Goal: Task Accomplishment & Management: Manage account settings

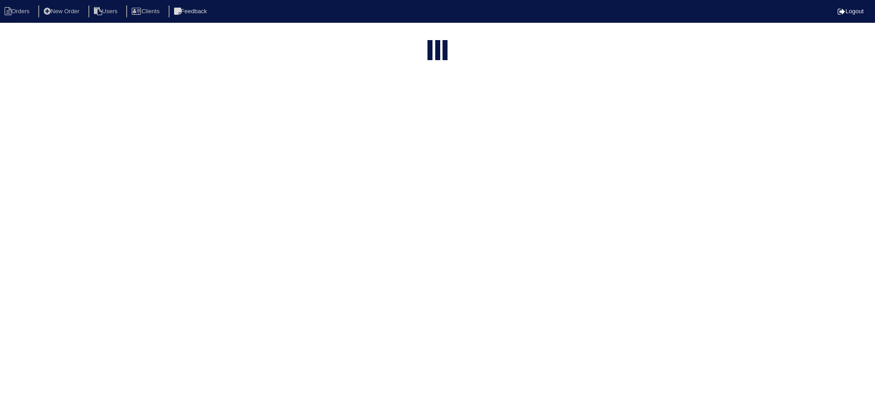
select select "15"
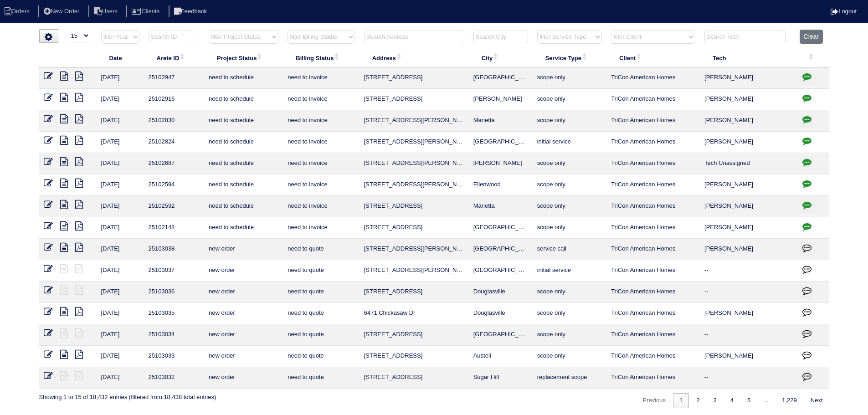
click at [424, 42] on input "text" at bounding box center [414, 37] width 100 height 13
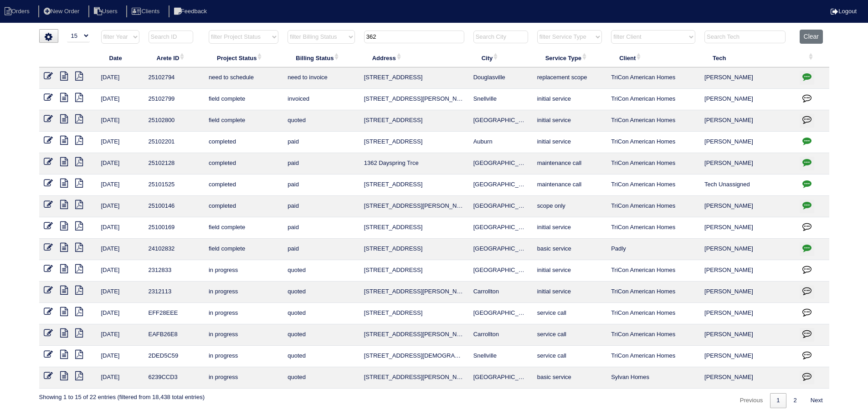
type input "362"
click at [62, 77] on icon at bounding box center [64, 76] width 8 height 9
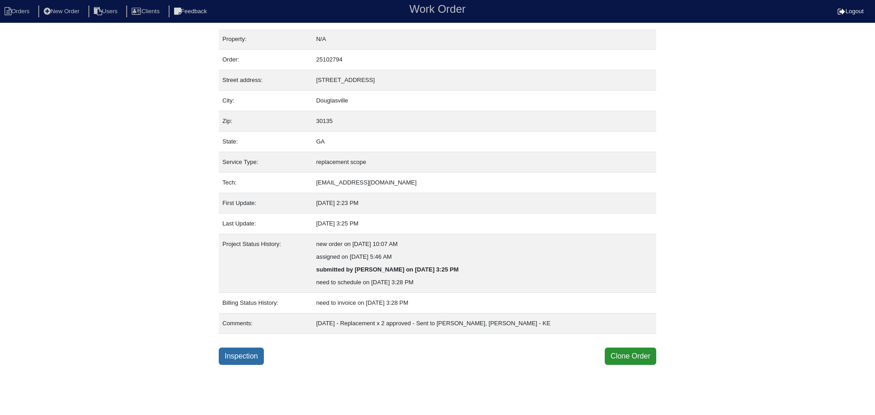
click at [257, 361] on link "Inspection" at bounding box center [241, 356] width 45 height 17
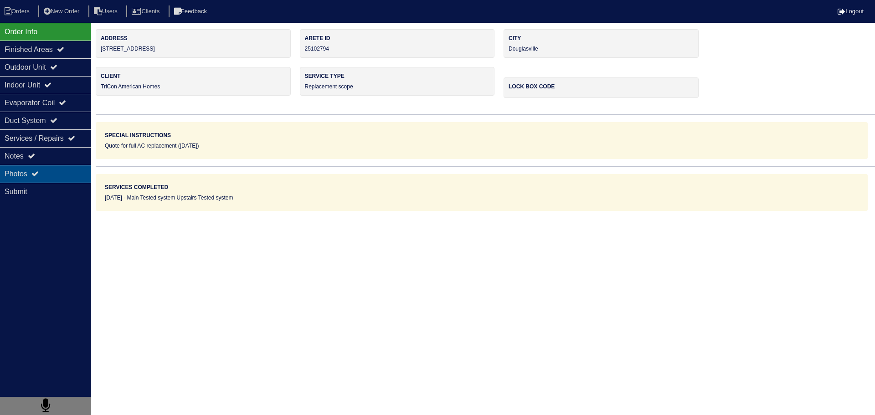
click at [54, 171] on div "Photos" at bounding box center [45, 174] width 91 height 18
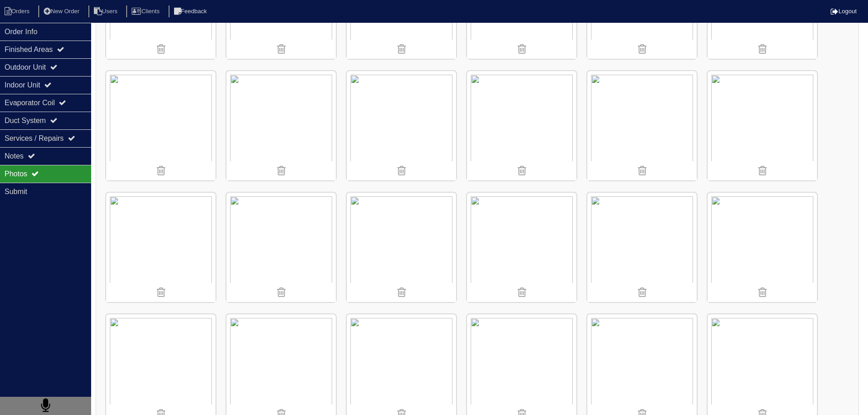
scroll to position [592, 0]
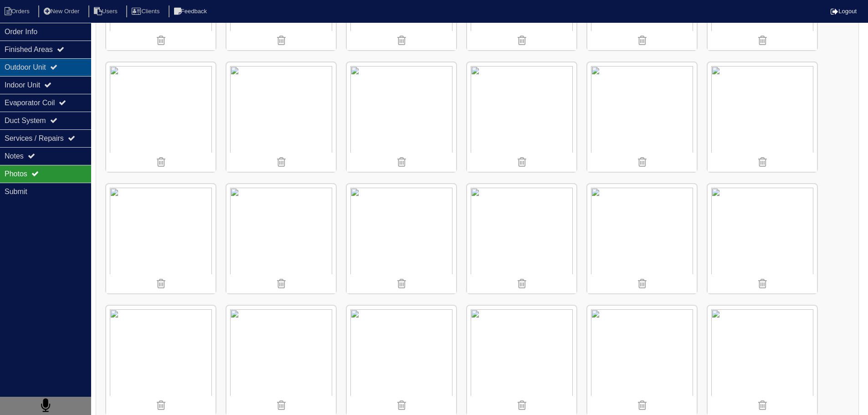
click at [55, 62] on div "Outdoor Unit" at bounding box center [45, 67] width 91 height 18
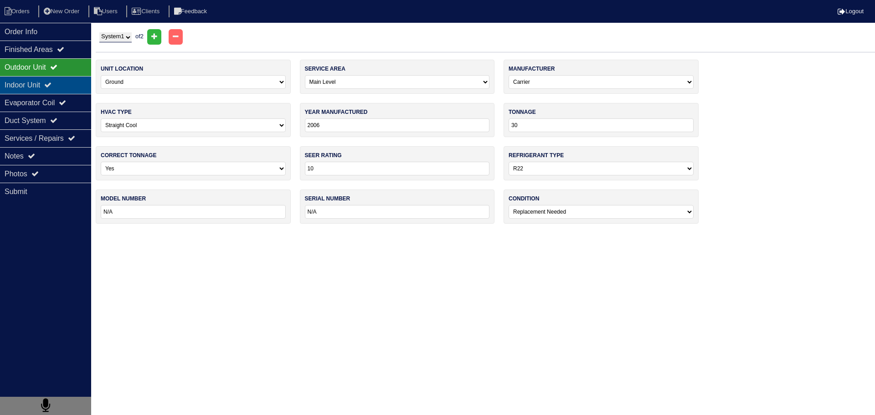
click at [53, 93] on div "Indoor Unit" at bounding box center [45, 85] width 91 height 18
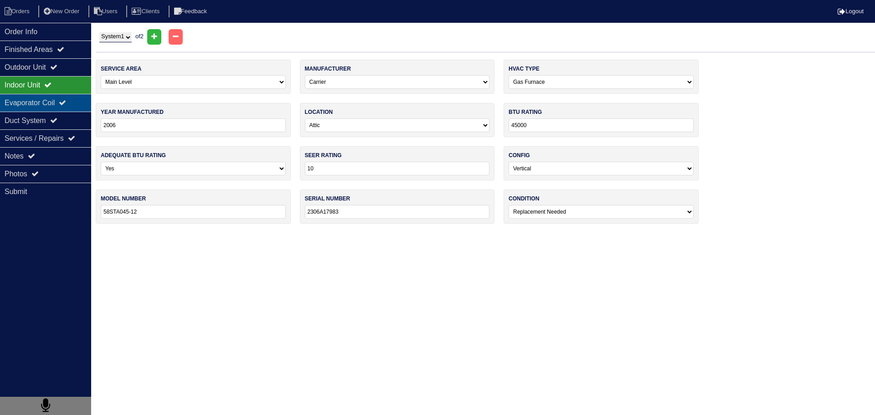
click at [52, 110] on div "Evaporator Coil" at bounding box center [45, 103] width 91 height 18
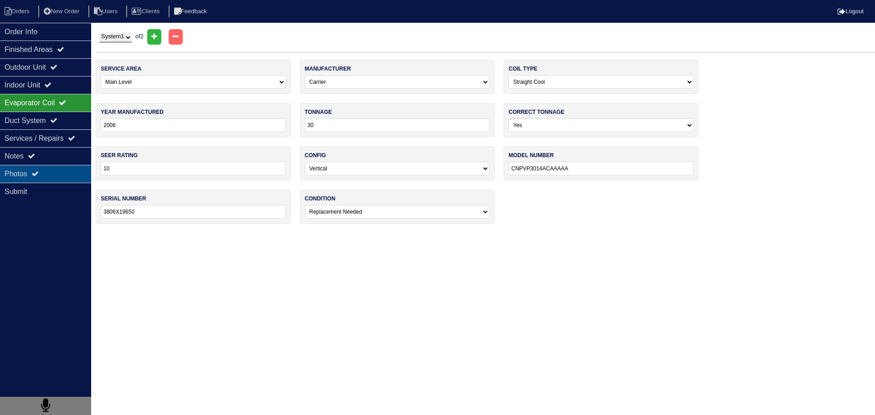
click at [47, 171] on div "Photos" at bounding box center [45, 174] width 91 height 18
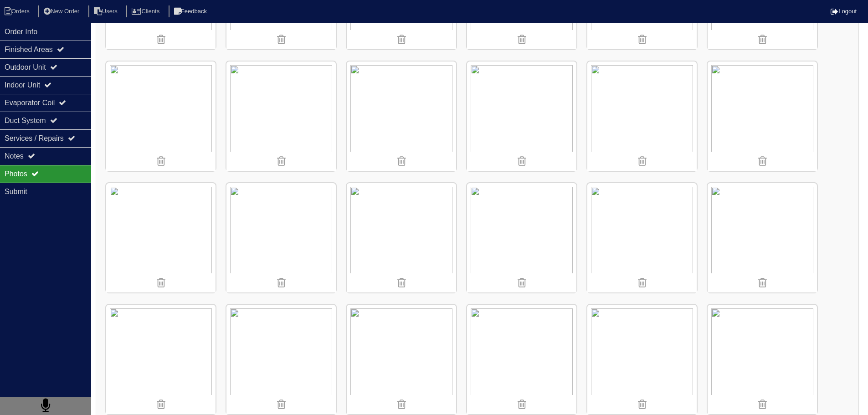
scroll to position [501, 0]
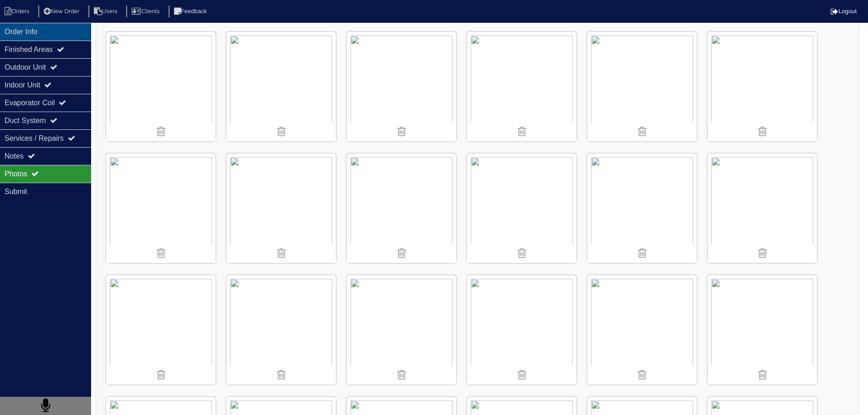
click at [44, 31] on div "Order Info" at bounding box center [45, 32] width 91 height 18
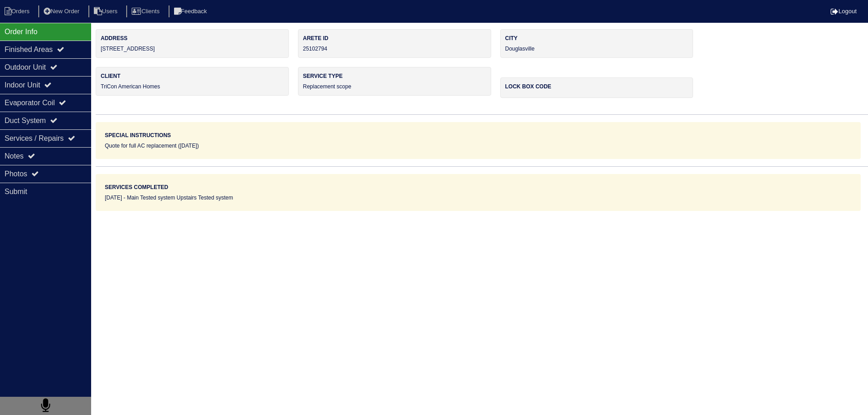
scroll to position [0, 0]
click at [27, 4] on nav "Orders New Order Users Clients Feedback Logout" at bounding box center [437, 11] width 875 height 23
click at [29, 9] on li "Orders" at bounding box center [18, 11] width 37 height 12
select select "15"
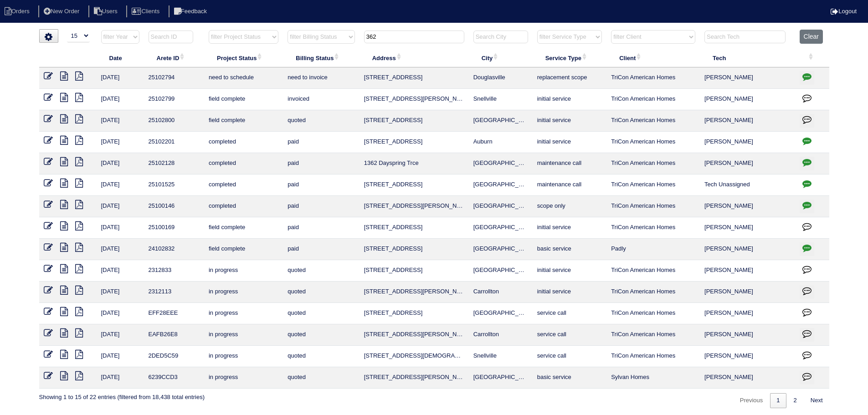
click at [397, 43] on input "362" at bounding box center [414, 37] width 100 height 13
click at [397, 41] on input "362" at bounding box center [414, 37] width 100 height 13
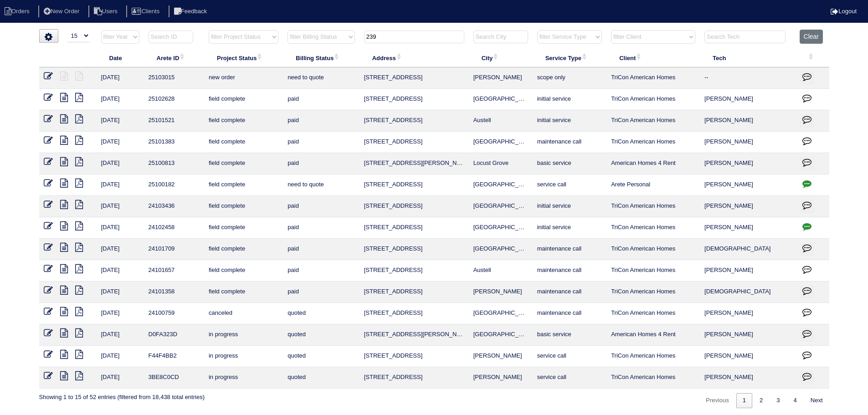
type input "239"
click at [50, 77] on icon at bounding box center [48, 76] width 9 height 9
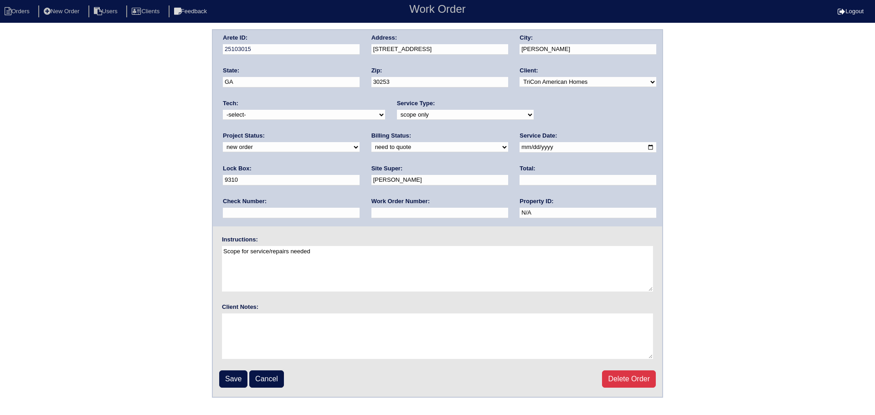
drag, startPoint x: 603, startPoint y: 112, endPoint x: 592, endPoint y: 120, distance: 14.4
click at [360, 142] on select "new order assigned in progress field complete need to schedule admin review arc…" at bounding box center [291, 147] width 137 height 10
select select "assigned"
click at [360, 142] on select "new order assigned in progress field complete need to schedule admin review arc…" at bounding box center [291, 147] width 137 height 10
drag, startPoint x: 505, startPoint y: 147, endPoint x: 498, endPoint y: 152, distance: 8.8
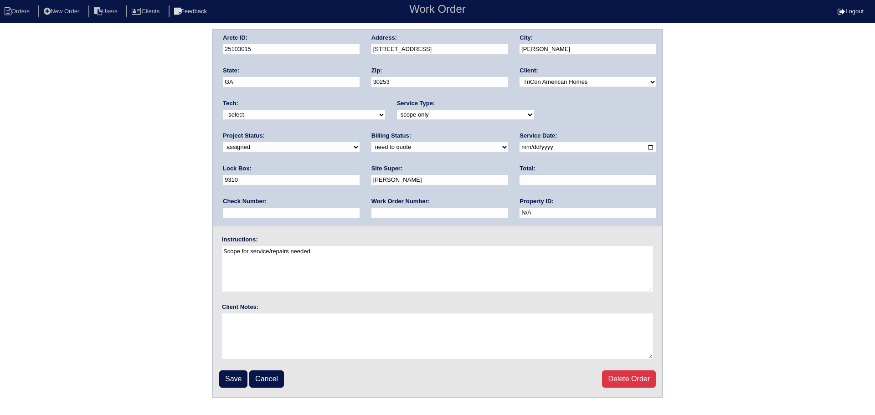
click at [520, 147] on input "2025-08-13" at bounding box center [588, 147] width 137 height 10
type input "2025-08-15"
click at [318, 117] on select "-select- aretesmg+backup-tech@gmail.com benjohnholt88@gmail.com callisonhvac@ya…" at bounding box center [304, 115] width 162 height 10
select select "36"
click at [223, 110] on select "-select- aretesmg+backup-tech@gmail.com benjohnholt88@gmail.com callisonhvac@ya…" at bounding box center [304, 115] width 162 height 10
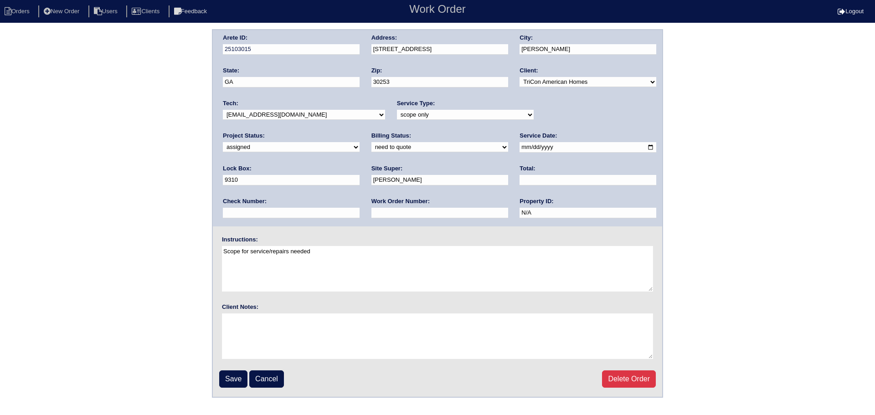
click at [520, 147] on input "2025-08-15" at bounding box center [588, 147] width 137 height 10
click at [242, 377] on input "Save" at bounding box center [233, 379] width 28 height 17
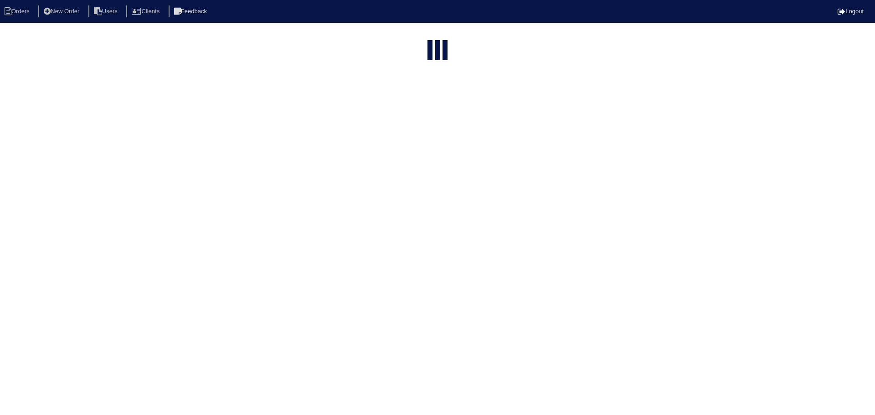
select select "15"
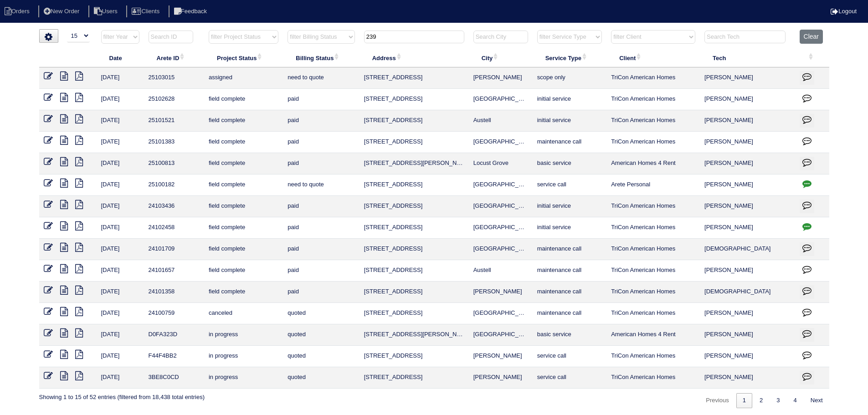
click at [329, 42] on tr "filter Year -- Any Year -- 2025 2024 2023 2022 2021 2020 2019 filter Project St…" at bounding box center [434, 39] width 790 height 19
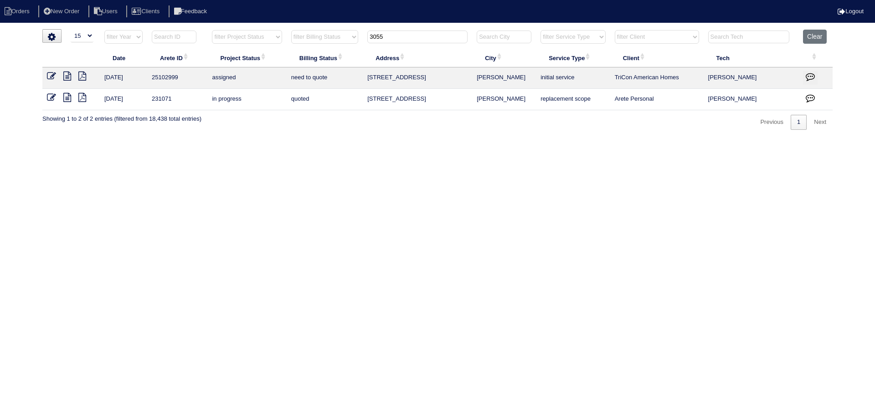
type input "3055"
click at [53, 70] on td at bounding box center [70, 77] width 57 height 21
click at [46, 75] on td at bounding box center [70, 77] width 57 height 21
click at [55, 77] on icon at bounding box center [51, 76] width 9 height 9
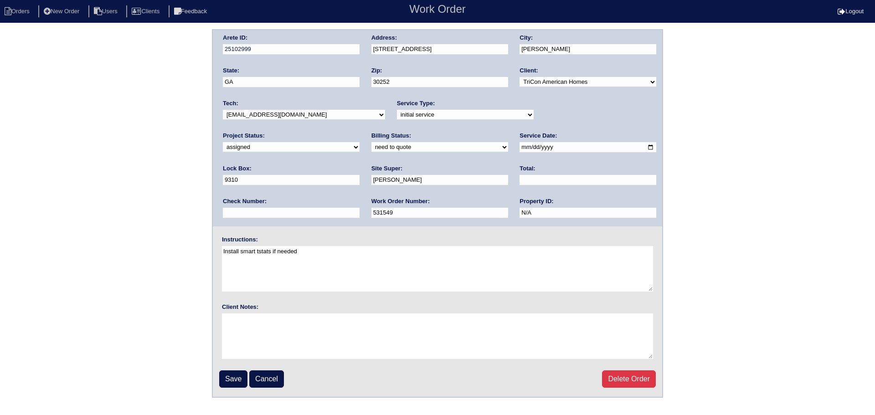
click at [338, 116] on select "-select- aretesmg+backup-tech@gmail.com benjohnholt88@gmail.com callisonhvac@ya…" at bounding box center [304, 115] width 162 height 10
select select "36"
click at [223, 110] on select "-select- [EMAIL_ADDRESS][DOMAIN_NAME] [EMAIL_ADDRESS][DOMAIN_NAME] [EMAIL_ADDRE…" at bounding box center [304, 115] width 162 height 10
click at [520, 146] on input "2025-08-14" at bounding box center [588, 147] width 137 height 10
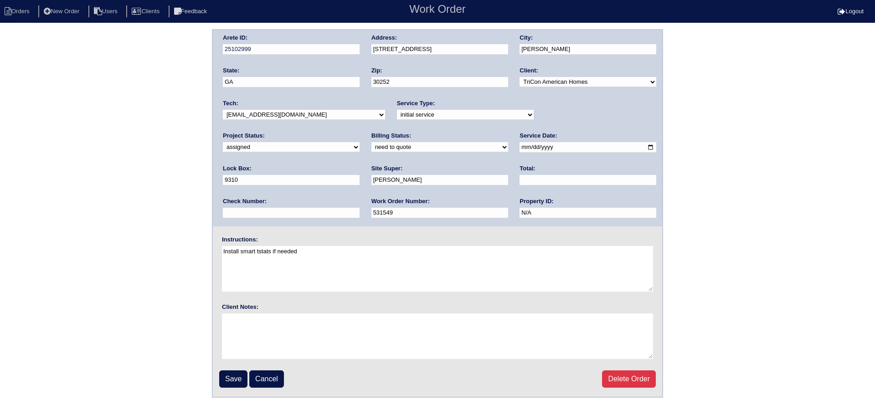
type input "[DATE]"
click at [227, 380] on input "Save" at bounding box center [233, 379] width 28 height 17
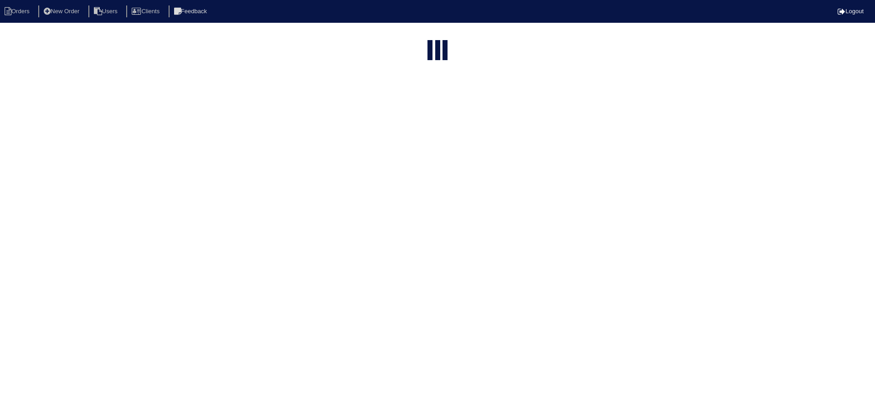
select select "15"
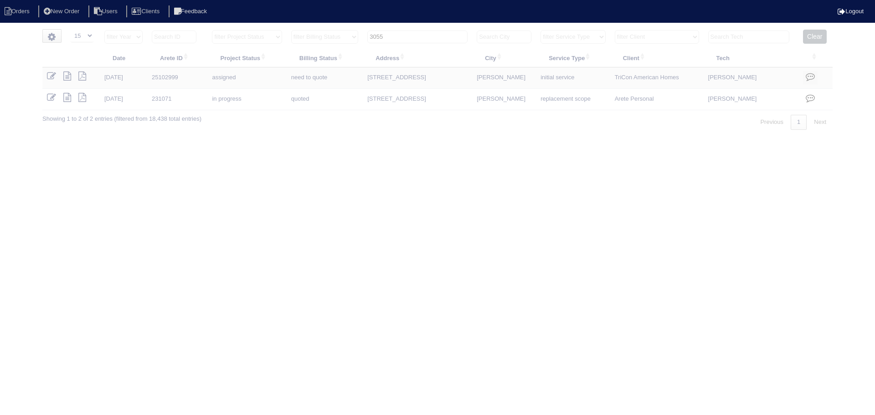
click at [421, 39] on input "3055" at bounding box center [417, 37] width 100 height 13
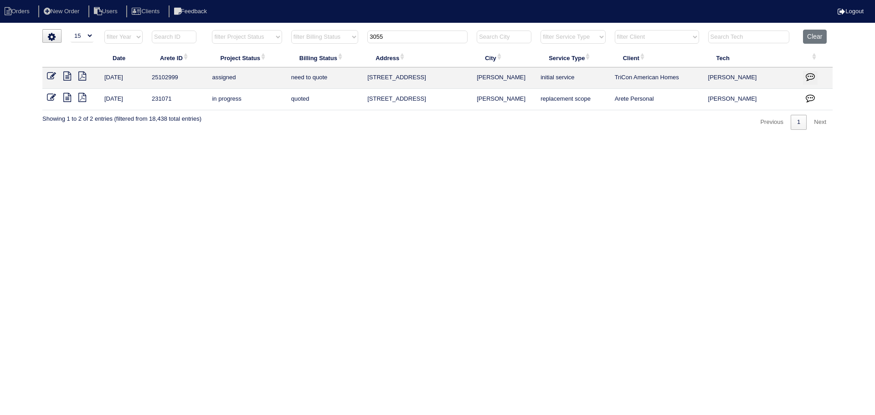
click at [421, 39] on input "3055" at bounding box center [417, 37] width 100 height 13
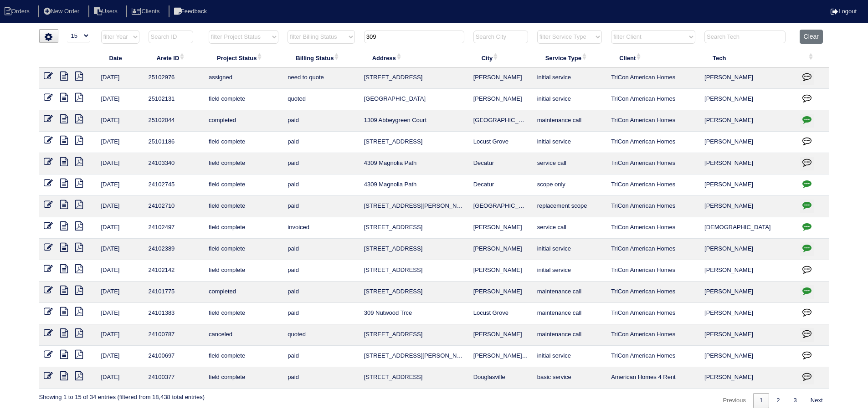
type input "309"
click at [49, 76] on icon at bounding box center [48, 76] width 9 height 9
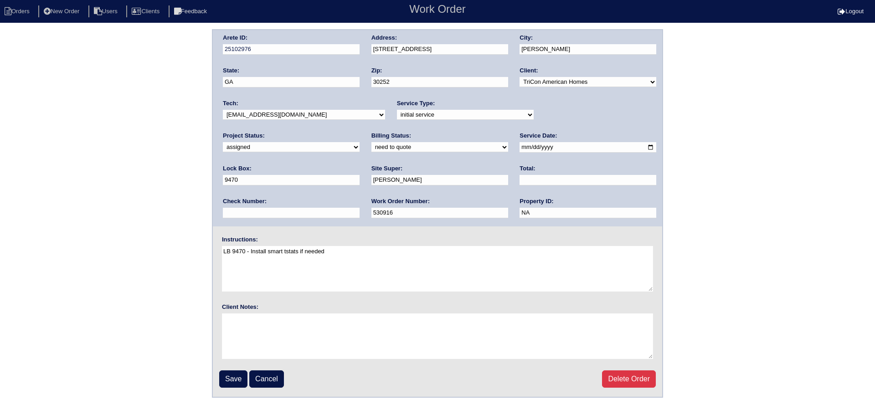
click at [316, 122] on div "Tech: -select- [EMAIL_ADDRESS][DOMAIN_NAME] [EMAIL_ADDRESS][DOMAIN_NAME] [EMAIL…" at bounding box center [304, 111] width 162 height 25
click at [314, 119] on select "-select- [EMAIL_ADDRESS][DOMAIN_NAME] [EMAIL_ADDRESS][DOMAIN_NAME] [EMAIL_ADDRE…" at bounding box center [304, 115] width 162 height 10
select select "36"
click at [223, 110] on select "-select- [EMAIL_ADDRESS][DOMAIN_NAME] [EMAIL_ADDRESS][DOMAIN_NAME] [EMAIL_ADDRE…" at bounding box center [304, 115] width 162 height 10
click at [520, 148] on input "[DATE]" at bounding box center [588, 147] width 137 height 10
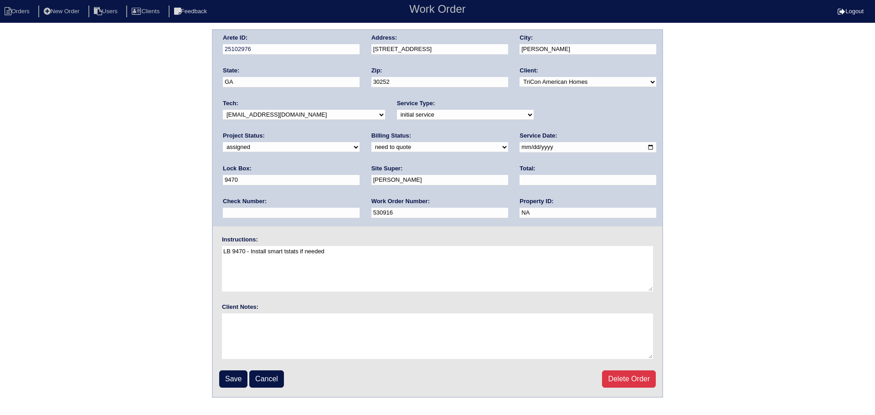
type input "[DATE]"
click at [360, 142] on select "new order assigned in progress field complete need to schedule admin review arc…" at bounding box center [291, 147] width 137 height 10
click at [231, 380] on input "Save" at bounding box center [233, 379] width 28 height 17
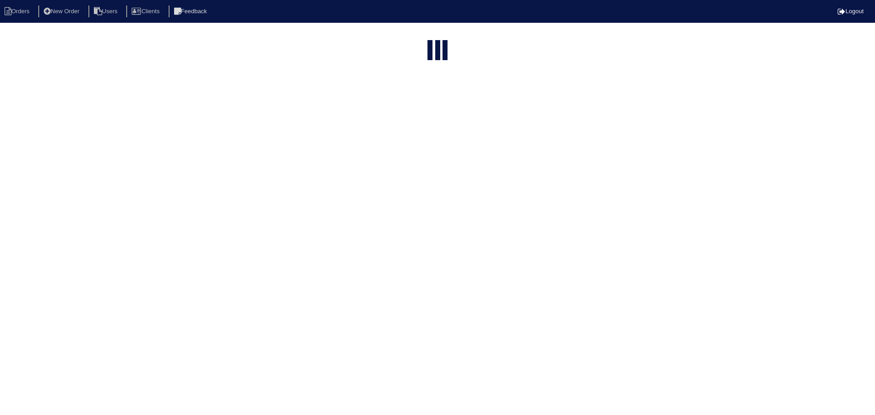
select select "15"
click at [417, 106] on input "309" at bounding box center [414, 112] width 100 height 13
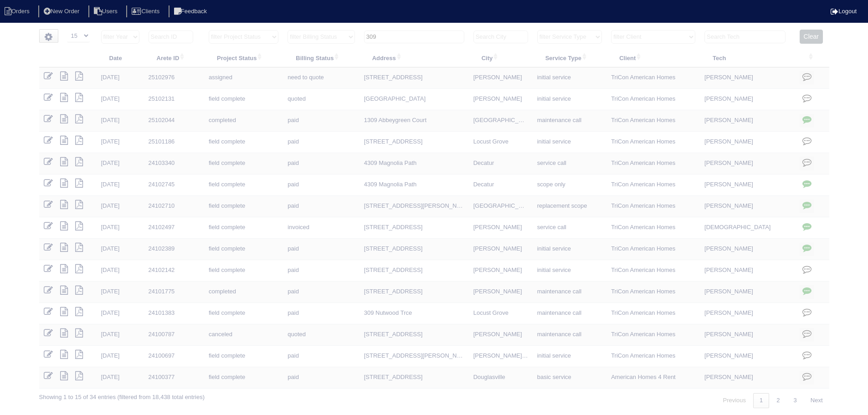
click at [417, 32] on input "309" at bounding box center [414, 37] width 100 height 13
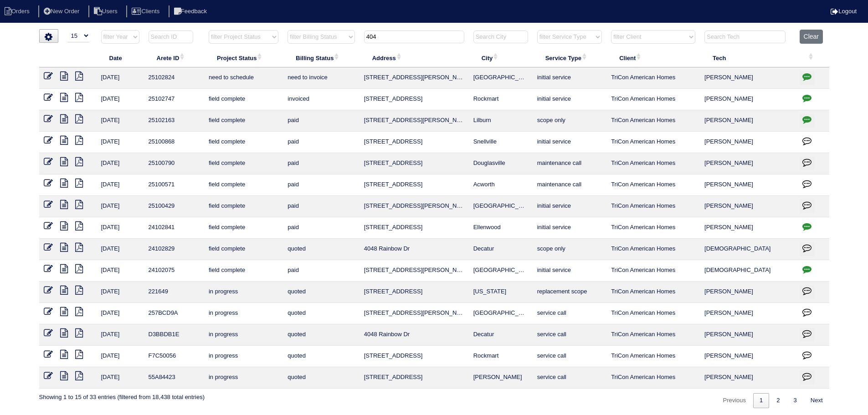
type input "404"
click at [49, 72] on icon at bounding box center [48, 76] width 9 height 9
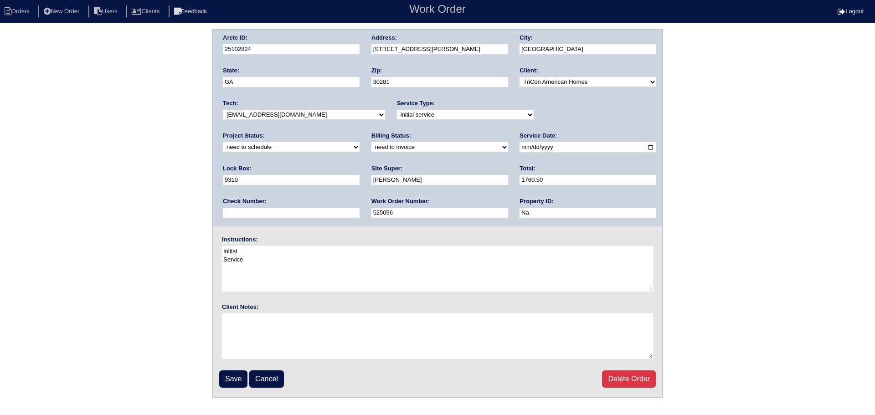
drag, startPoint x: 584, startPoint y: 113, endPoint x: 579, endPoint y: 120, distance: 8.1
click at [360, 142] on select "new order assigned in progress field complete need to schedule admin review arc…" at bounding box center [291, 147] width 137 height 10
select select "assigned"
click at [360, 142] on select "new order assigned in progress field complete need to schedule admin review arc…" at bounding box center [291, 147] width 137 height 10
click at [520, 145] on input "2025-08-15" at bounding box center [588, 147] width 137 height 10
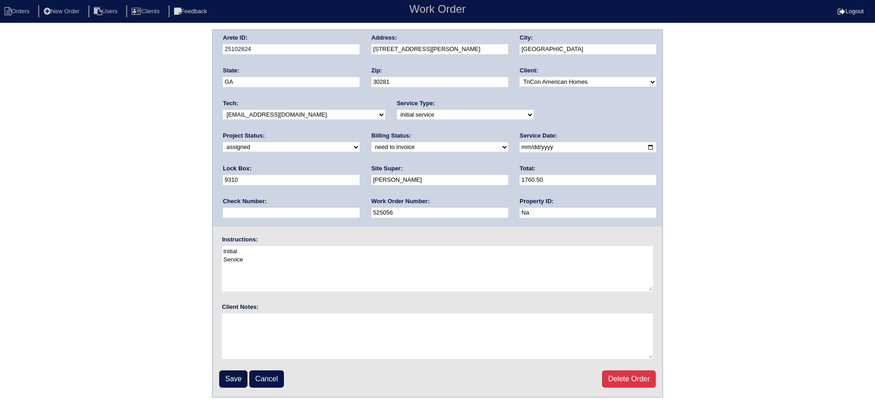
click at [287, 117] on select "-select- aretesmg+backup-tech@gmail.com benjohnholt88@gmail.com callisonhvac@ya…" at bounding box center [304, 115] width 162 height 10
select select "36"
click at [223, 110] on select "-select- aretesmg+backup-tech@gmail.com benjohnholt88@gmail.com callisonhvac@ya…" at bounding box center [304, 115] width 162 height 10
click at [236, 383] on input "Save" at bounding box center [233, 379] width 28 height 17
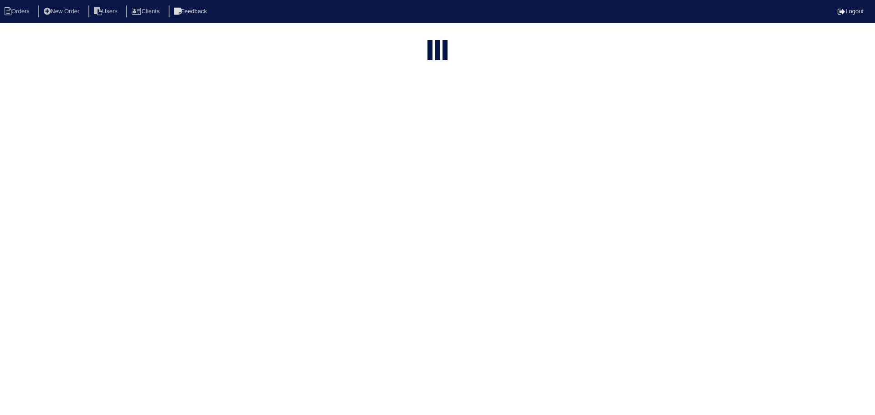
select select "15"
click at [414, 104] on input "404" at bounding box center [414, 110] width 100 height 13
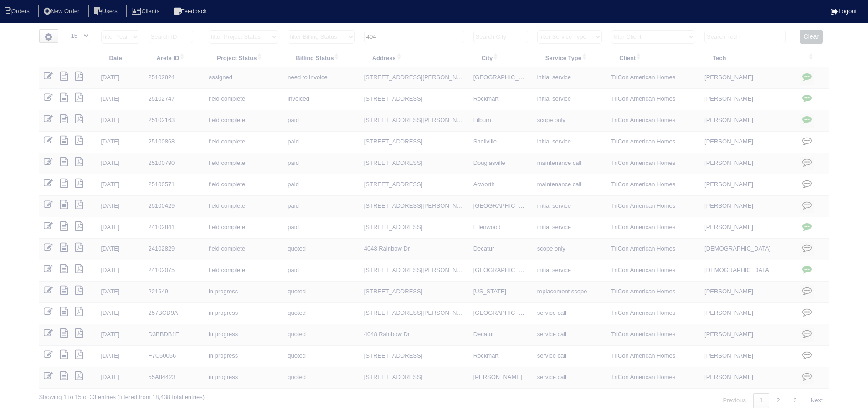
click at [414, 35] on input "404" at bounding box center [414, 37] width 100 height 13
click at [413, 35] on input "404" at bounding box center [414, 37] width 100 height 13
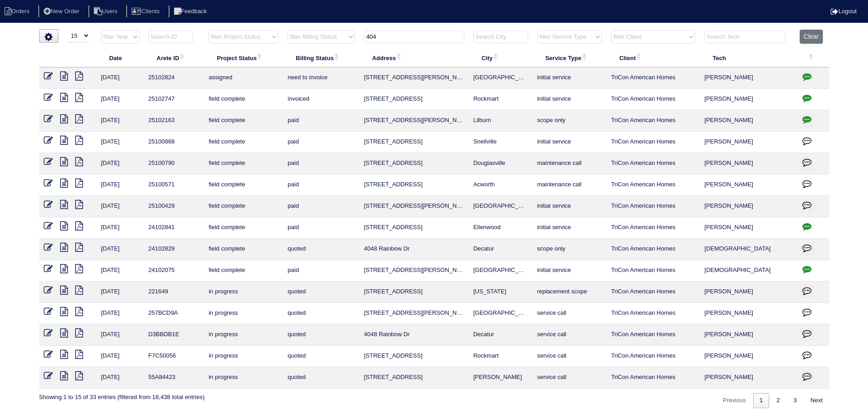
click at [412, 35] on input "404" at bounding box center [414, 37] width 100 height 13
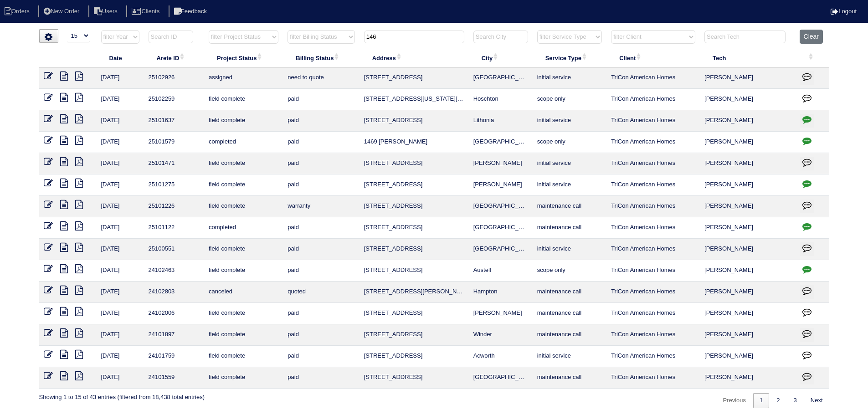
type input "146"
click at [48, 74] on icon at bounding box center [48, 76] width 9 height 9
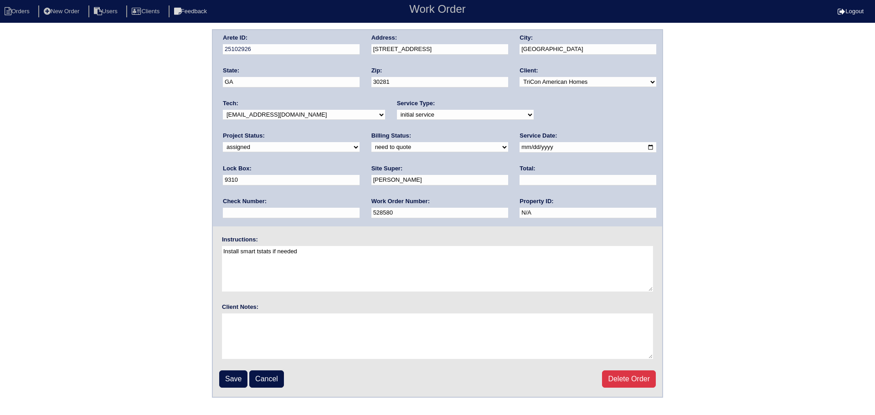
drag, startPoint x: 504, startPoint y: 149, endPoint x: 483, endPoint y: 166, distance: 26.9
click at [520, 149] on input "[DATE]" at bounding box center [588, 147] width 137 height 10
type input "[DATE]"
click at [318, 113] on select "-select- [EMAIL_ADDRESS][DOMAIN_NAME] [EMAIL_ADDRESS][DOMAIN_NAME] [EMAIL_ADDRE…" at bounding box center [304, 115] width 162 height 10
select select "36"
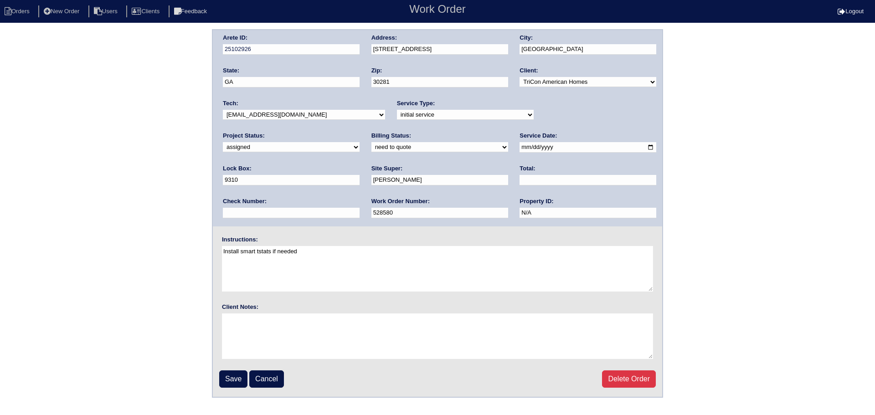
click at [223, 110] on select "-select- [EMAIL_ADDRESS][DOMAIN_NAME] [EMAIL_ADDRESS][DOMAIN_NAME] [EMAIL_ADDRE…" at bounding box center [304, 115] width 162 height 10
click at [227, 381] on input "Save" at bounding box center [233, 379] width 28 height 17
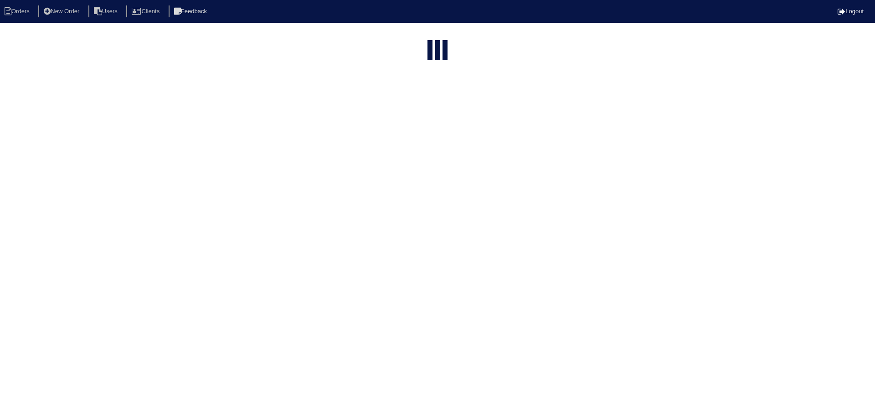
select select "15"
click at [419, 104] on input "146" at bounding box center [414, 110] width 100 height 13
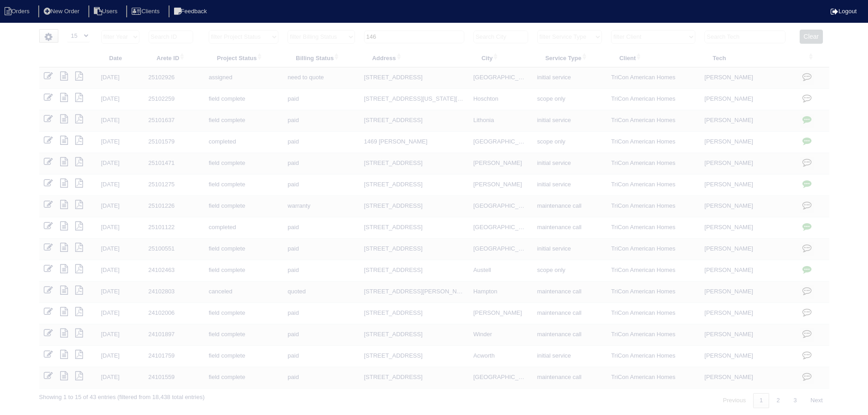
click at [419, 31] on input "146" at bounding box center [414, 37] width 100 height 13
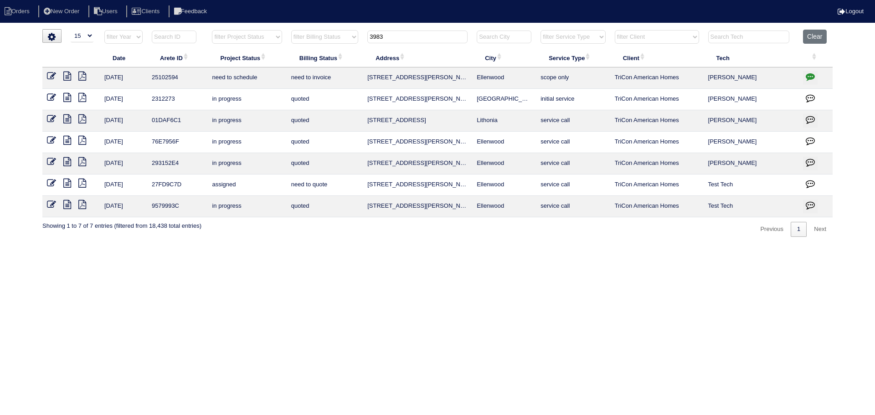
type input "3983"
click at [49, 74] on icon at bounding box center [51, 76] width 9 height 9
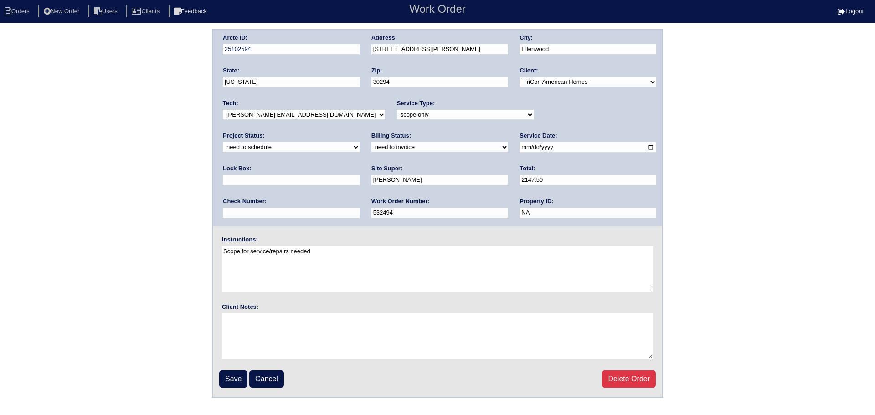
click at [360, 132] on div "Project Status: new order assigned in progress field complete need to schedule …" at bounding box center [291, 144] width 137 height 25
click at [360, 142] on select "new order assigned in progress field complete need to schedule admin review arc…" at bounding box center [291, 147] width 137 height 10
select select "assigned"
click at [360, 142] on select "new order assigned in progress field complete need to schedule admin review arc…" at bounding box center [291, 147] width 137 height 10
click at [520, 150] on input "2025-08-15" at bounding box center [588, 147] width 137 height 10
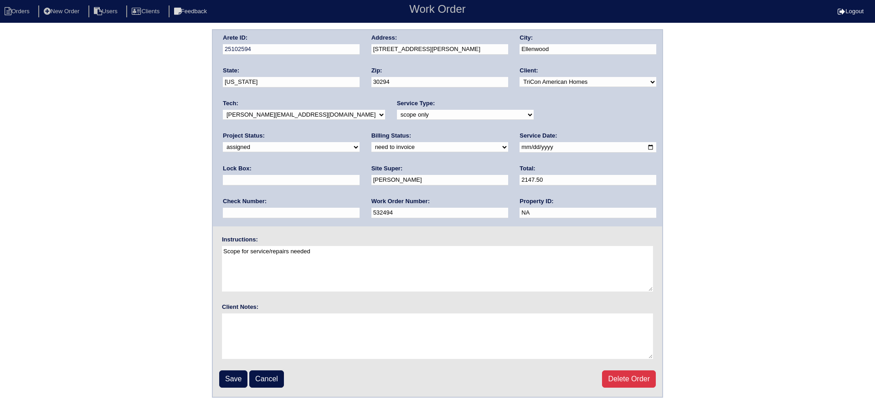
click at [520, 149] on input "[DATE]" at bounding box center [588, 147] width 137 height 10
click at [314, 116] on select "-select- [EMAIL_ADDRESS][DOMAIN_NAME] [EMAIL_ADDRESS][DOMAIN_NAME] [EMAIL_ADDRE…" at bounding box center [304, 115] width 162 height 10
select select "36"
click at [223, 110] on select "-select- [EMAIL_ADDRESS][DOMAIN_NAME] [EMAIL_ADDRESS][DOMAIN_NAME] [EMAIL_ADDRE…" at bounding box center [304, 115] width 162 height 10
click at [216, 377] on fieldset "Arete ID: 25102594 Address: 3983 Cameron Close City: Ellenwood State: Georgia Z…" at bounding box center [437, 213] width 449 height 367
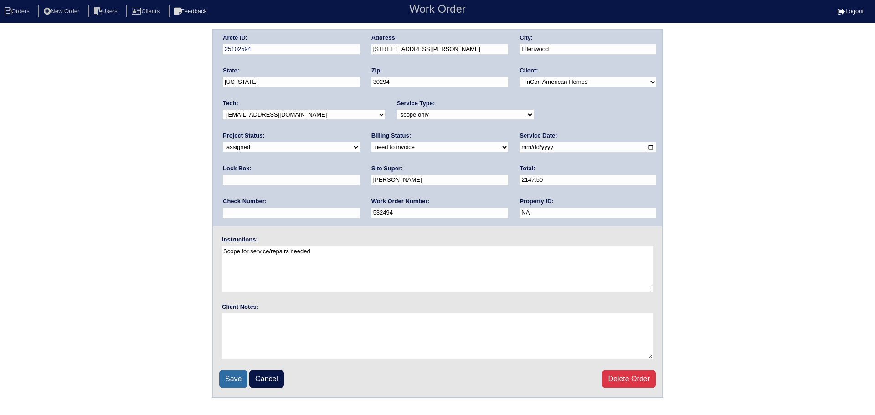
click at [221, 377] on input "Save" at bounding box center [233, 379] width 28 height 17
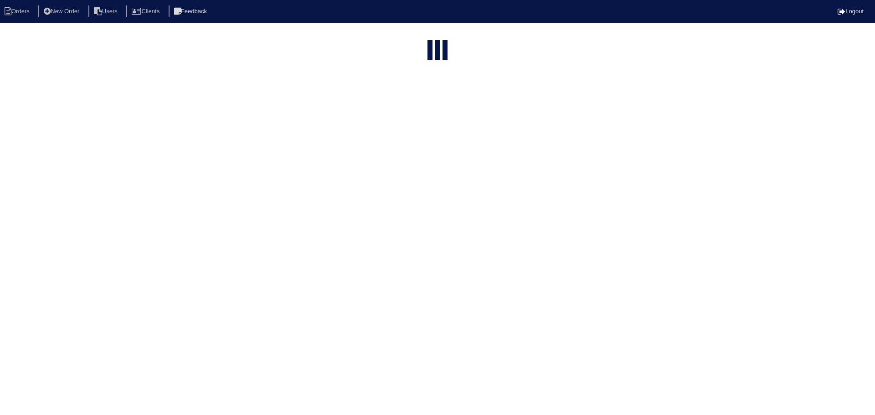
select select "15"
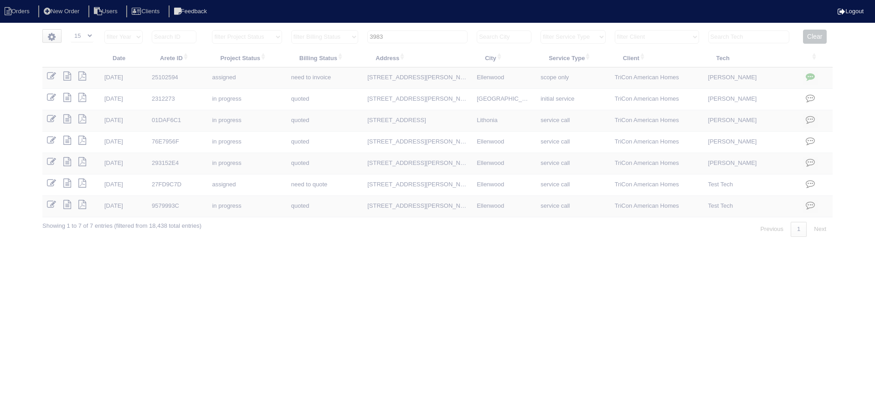
click at [424, 33] on input "3983" at bounding box center [417, 37] width 100 height 13
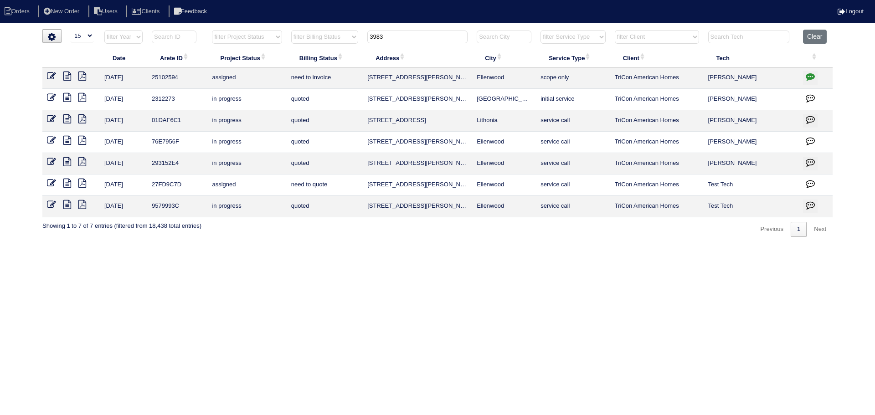
click at [424, 33] on input "3983" at bounding box center [417, 37] width 100 height 13
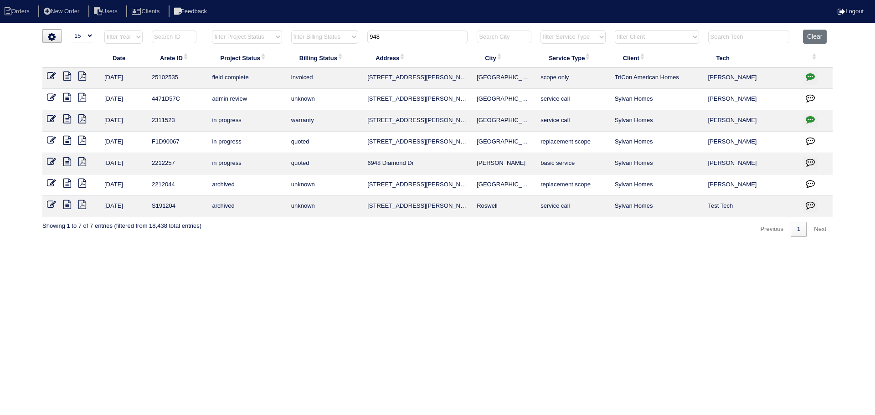
type input "948"
click at [50, 74] on icon at bounding box center [51, 76] width 9 height 9
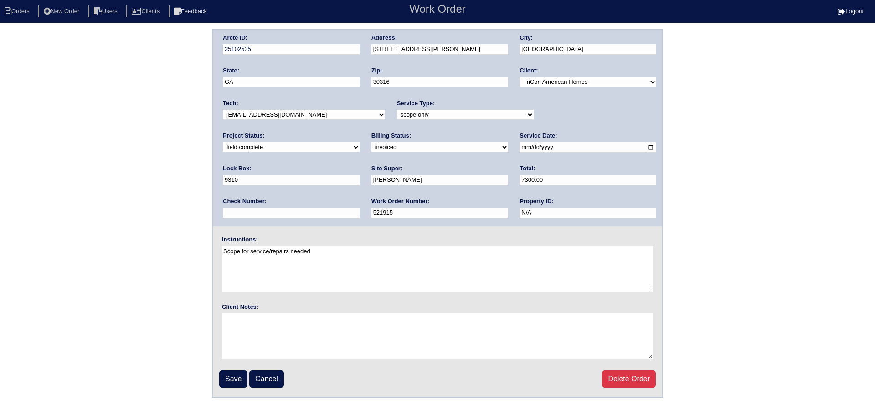
click at [360, 142] on select "new order assigned in progress field complete need to schedule admin review arc…" at bounding box center [291, 147] width 137 height 10
select select "assigned"
click at [360, 142] on select "new order assigned in progress field complete need to schedule admin review arc…" at bounding box center [291, 147] width 137 height 10
click at [520, 147] on input "[DATE]" at bounding box center [588, 147] width 137 height 10
type input "[DATE]"
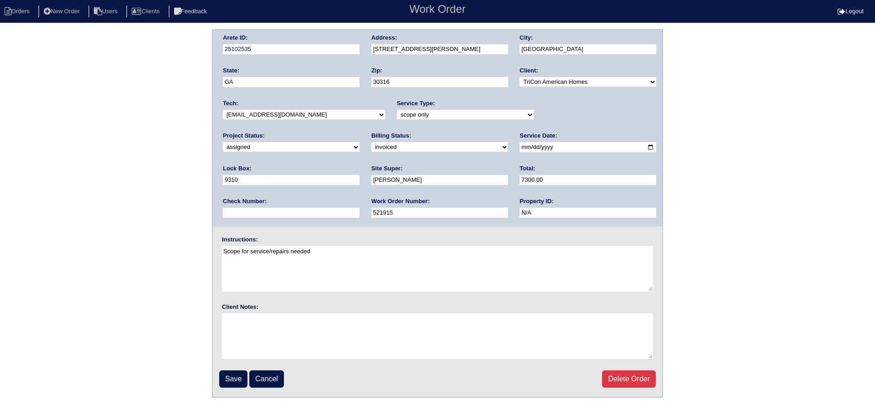
drag, startPoint x: 268, startPoint y: 113, endPoint x: 270, endPoint y: 118, distance: 5.2
click at [268, 113] on select "-select- aretesmg+backup-tech@gmail.com benjohnholt88@gmail.com callisonhvac@ya…" at bounding box center [304, 115] width 162 height 10
select select "36"
click at [223, 110] on select "-select- aretesmg+backup-tech@gmail.com benjohnholt88@gmail.com callisonhvac@ya…" at bounding box center [304, 115] width 162 height 10
click at [234, 381] on input "Save" at bounding box center [233, 379] width 28 height 17
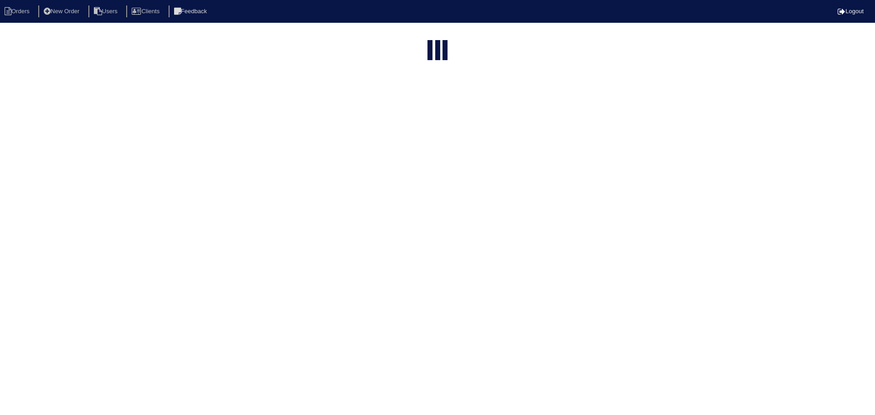
select select "15"
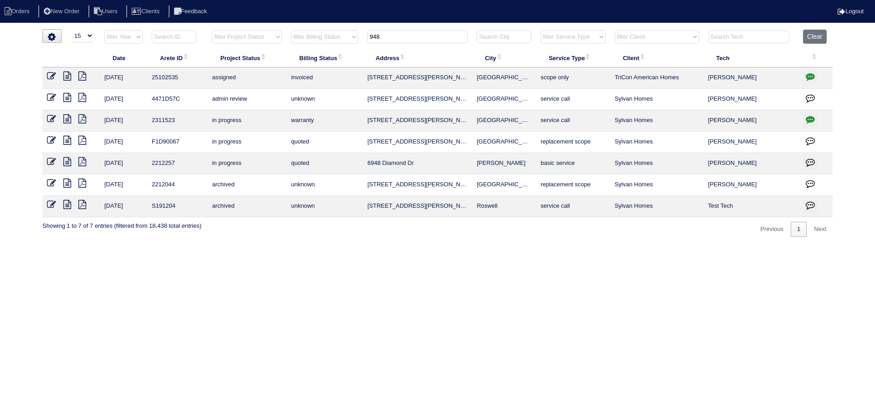
click at [406, 34] on input "948" at bounding box center [417, 37] width 100 height 13
click at [415, 40] on input "948" at bounding box center [417, 37] width 100 height 13
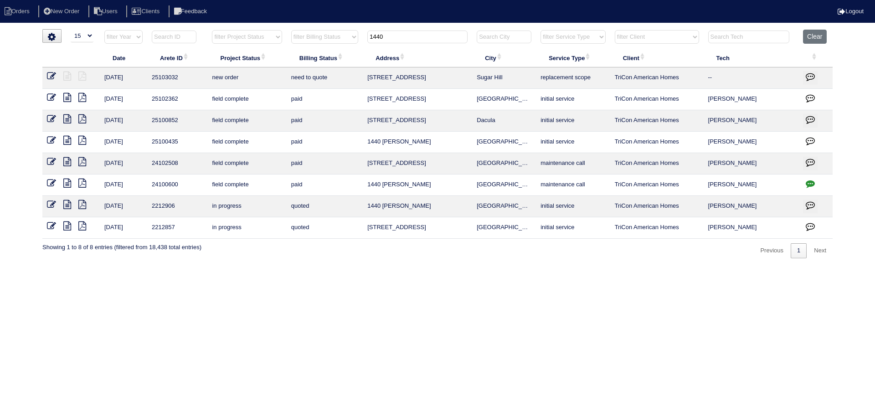
type input "1440"
click at [50, 75] on icon at bounding box center [51, 76] width 9 height 9
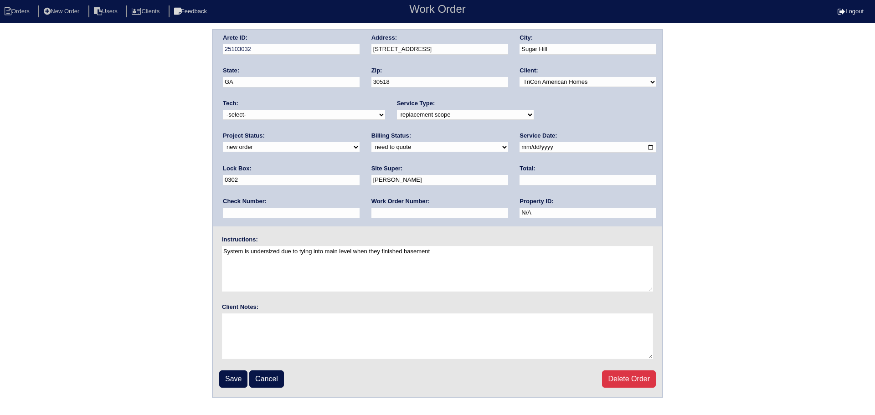
click at [360, 142] on select "new order assigned in progress field complete need to schedule admin review arc…" at bounding box center [291, 147] width 137 height 10
select select "assigned"
click at [360, 142] on select "new order assigned in progress field complete need to schedule admin review arc…" at bounding box center [291, 147] width 137 height 10
click at [520, 150] on input "[DATE]" at bounding box center [588, 147] width 137 height 10
type input "[DATE]"
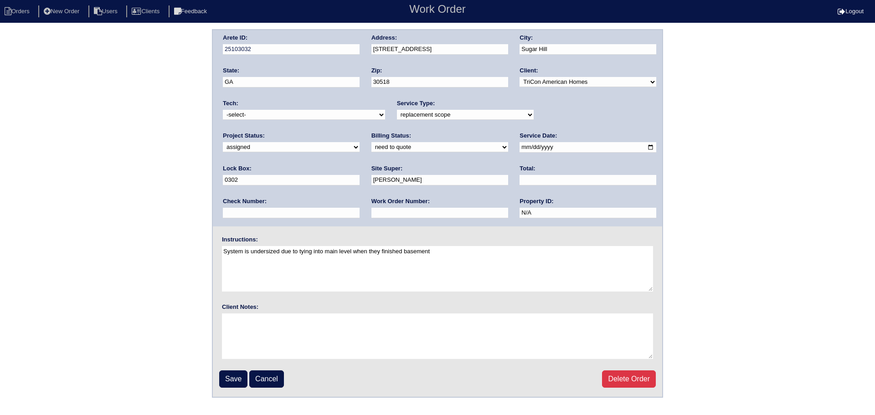
click at [320, 115] on select "-select- [EMAIL_ADDRESS][DOMAIN_NAME] [EMAIL_ADDRESS][DOMAIN_NAME] [EMAIL_ADDRE…" at bounding box center [304, 115] width 162 height 10
select select "151"
click at [223, 110] on select "-select- [EMAIL_ADDRESS][DOMAIN_NAME] [EMAIL_ADDRESS][DOMAIN_NAME] [EMAIL_ADDRE…" at bounding box center [304, 115] width 162 height 10
click at [239, 383] on input "Save" at bounding box center [233, 379] width 28 height 17
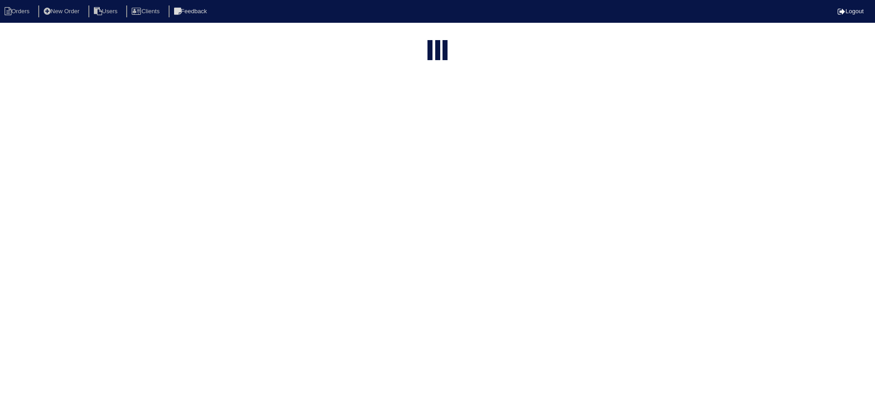
select select "15"
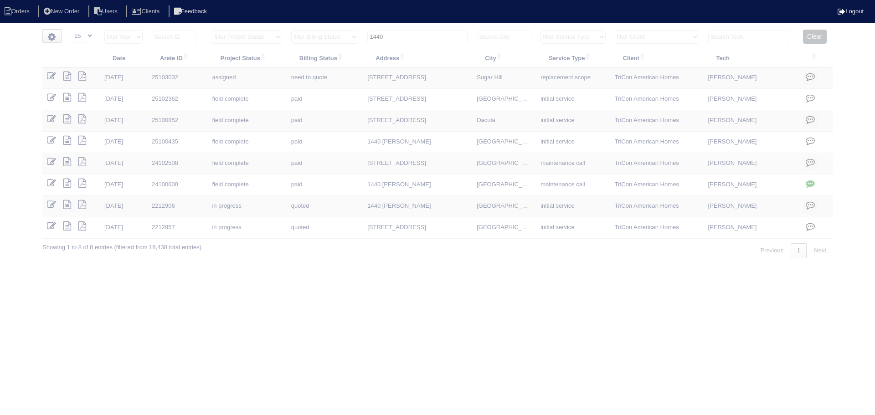
click at [420, 37] on input "1440" at bounding box center [417, 37] width 100 height 13
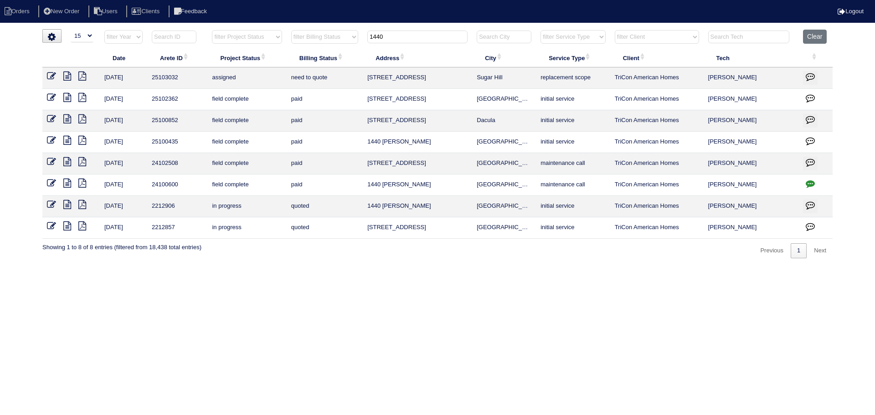
click at [420, 37] on input "1440" at bounding box center [417, 37] width 100 height 13
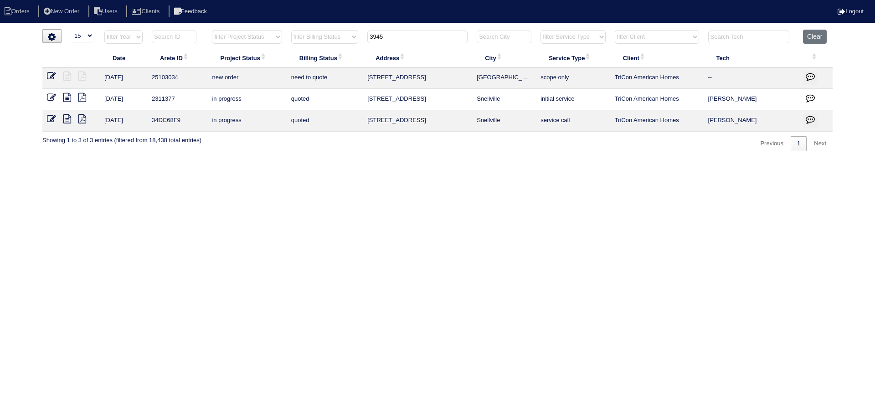
type input "3945"
click at [56, 74] on icon at bounding box center [51, 76] width 9 height 9
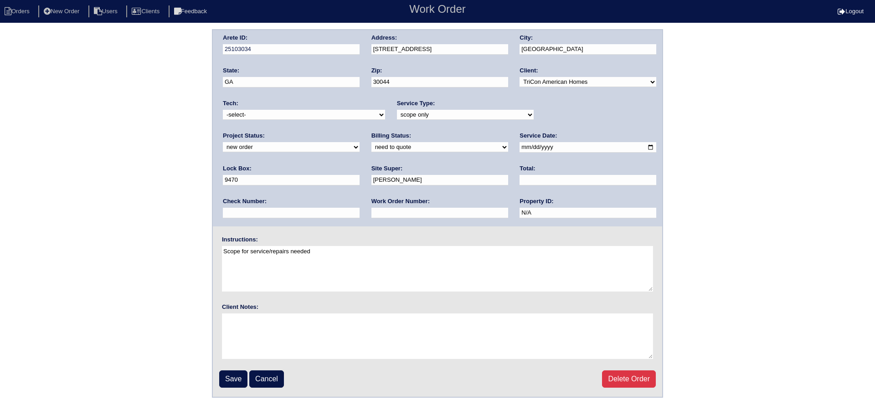
drag, startPoint x: 590, startPoint y: 120, endPoint x: 568, endPoint y: 135, distance: 26.9
click at [360, 132] on div "Project Status: new order assigned in progress field complete need to schedule …" at bounding box center [291, 144] width 137 height 25
drag, startPoint x: 568, startPoint y: 135, endPoint x: 568, endPoint y: 113, distance: 22.8
click at [360, 165] on div "Lock Box: 9470" at bounding box center [291, 178] width 137 height 26
drag, startPoint x: 568, startPoint y: 113, endPoint x: 568, endPoint y: 120, distance: 7.3
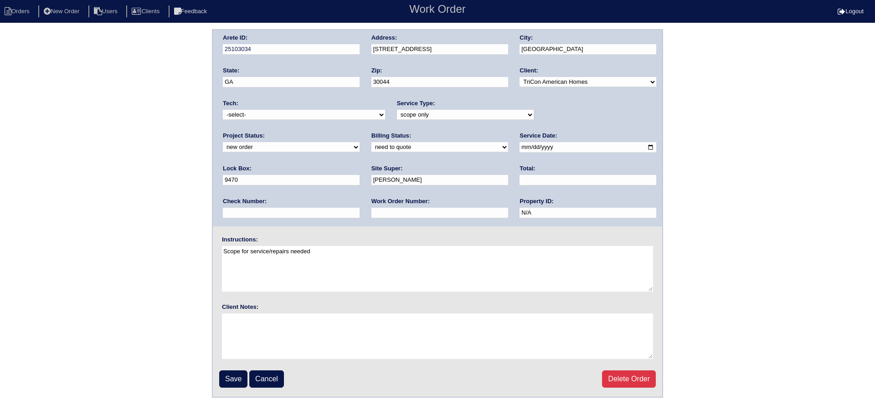
click at [360, 142] on select "new order assigned in progress field complete need to schedule admin review arc…" at bounding box center [291, 147] width 137 height 10
select select "assigned"
click at [360, 142] on select "new order assigned in progress field complete need to schedule admin review arc…" at bounding box center [291, 147] width 137 height 10
click at [520, 145] on input "2025-08-14" at bounding box center [588, 147] width 137 height 10
type input "2025-08-15"
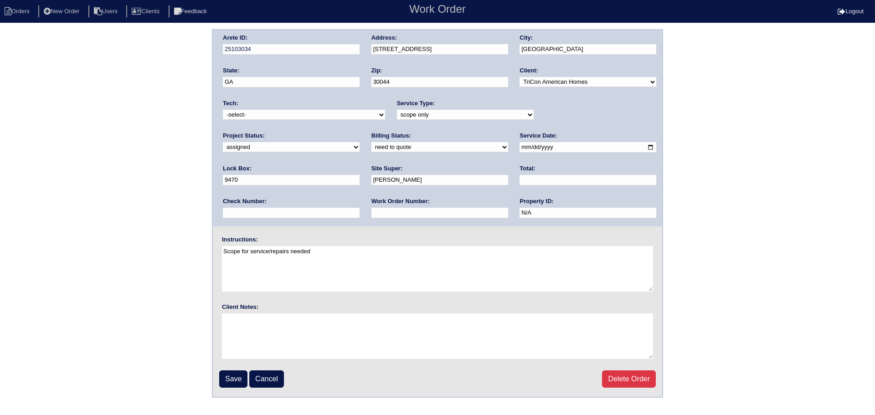
click at [311, 111] on select "-select- aretesmg+backup-tech@gmail.com benjohnholt88@gmail.com callisonhvac@ya…" at bounding box center [304, 115] width 162 height 10
select select "151"
click at [223, 110] on select "-select- aretesmg+backup-tech@gmail.com benjohnholt88@gmail.com callisonhvac@ya…" at bounding box center [304, 115] width 162 height 10
click at [239, 380] on input "Save" at bounding box center [233, 379] width 28 height 17
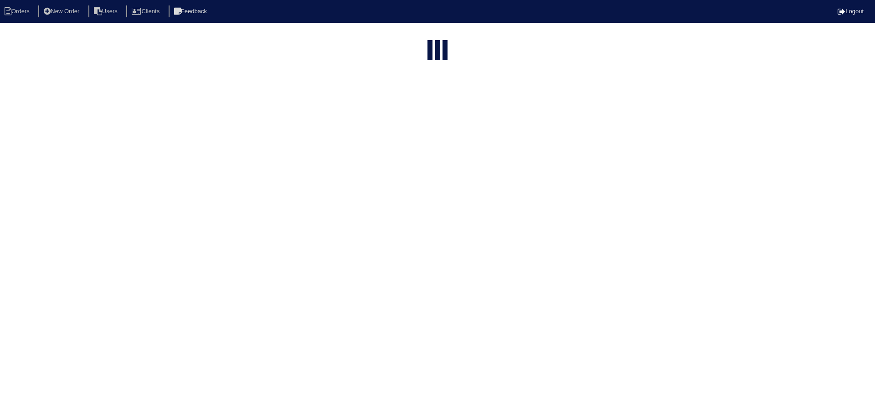
select select "15"
type input "3945"
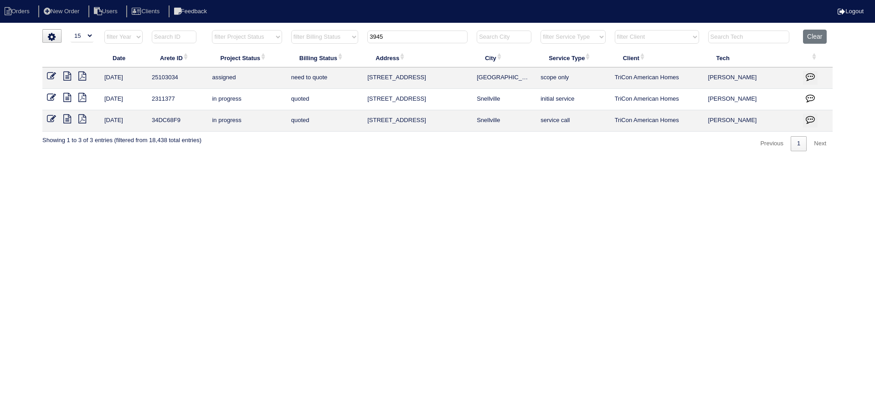
click at [423, 33] on input "3945" at bounding box center [417, 37] width 100 height 13
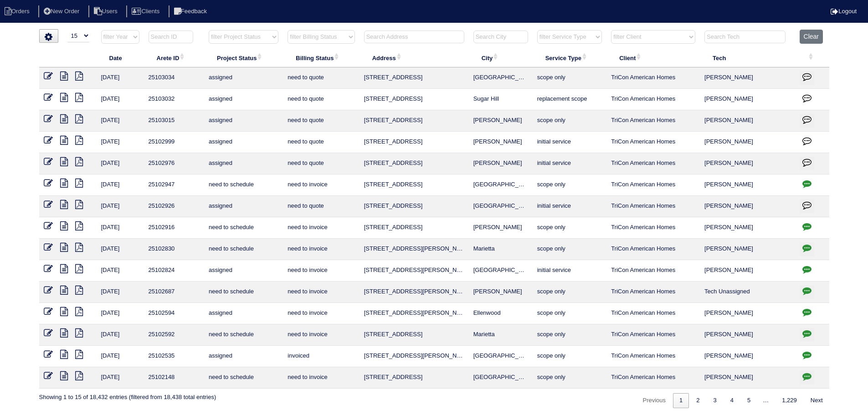
type input "0"
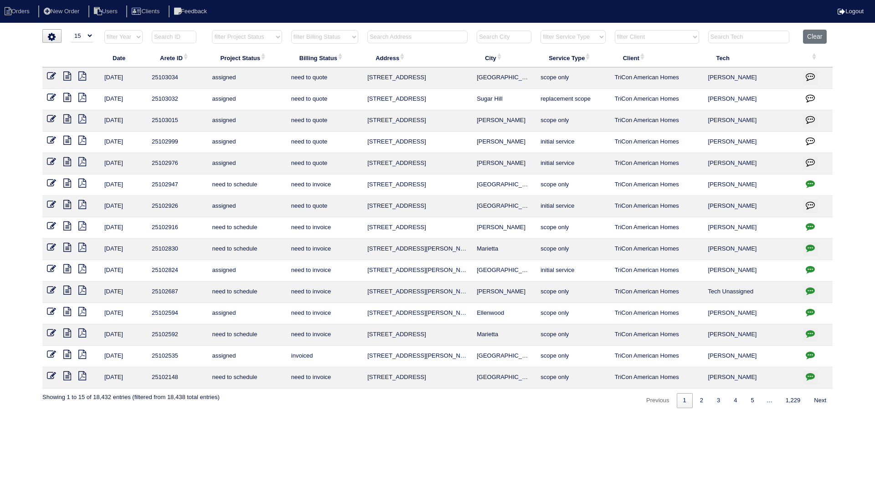
type input "0"
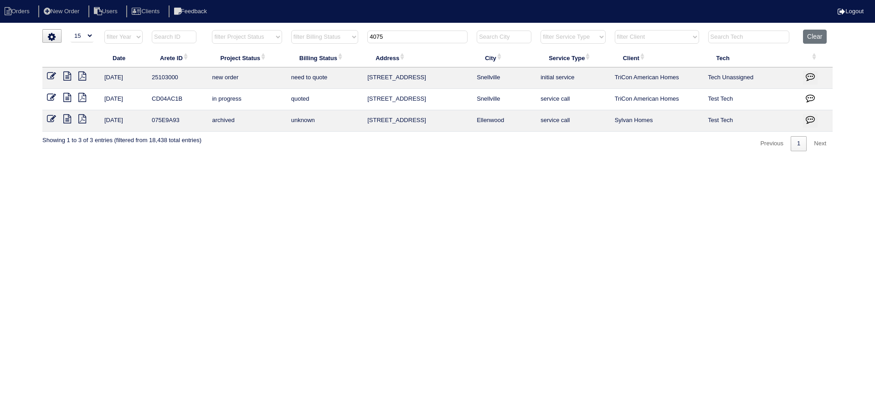
type input "4075"
click at [49, 72] on icon at bounding box center [51, 76] width 9 height 9
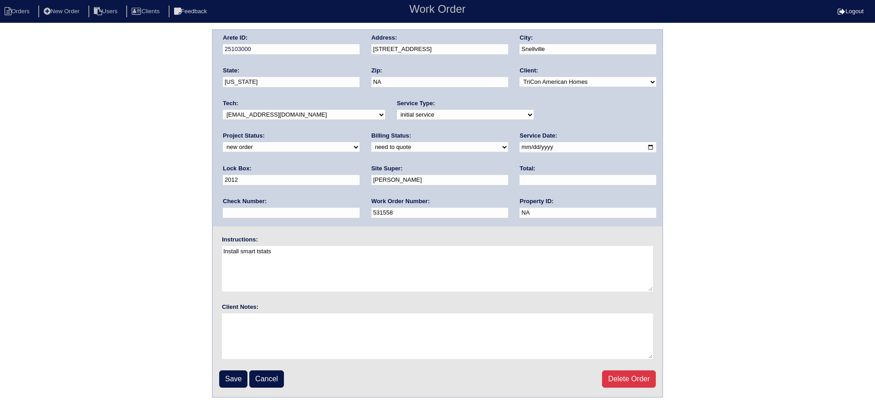
click at [360, 142] on select "new order assigned in progress field complete need to schedule admin review arc…" at bounding box center [291, 147] width 137 height 10
select select "assigned"
click at [360, 142] on select "new order assigned in progress field complete need to schedule admin review arc…" at bounding box center [291, 147] width 137 height 10
click at [520, 152] on input "[DATE]" at bounding box center [588, 147] width 137 height 10
click at [520, 149] on input "[DATE]" at bounding box center [588, 147] width 137 height 10
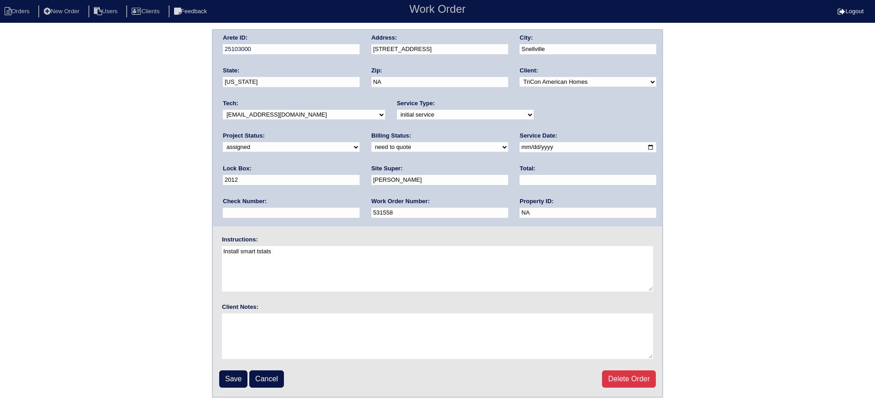
click at [520, 146] on input "[DATE]" at bounding box center [588, 147] width 137 height 10
type input "[DATE]"
click at [310, 114] on select "-select- aretesmg+backup-tech@gmail.com benjohnholt88@gmail.com callisonhvac@ya…" at bounding box center [304, 115] width 162 height 10
select select "151"
click at [223, 110] on select "-select- aretesmg+backup-tech@gmail.com benjohnholt88@gmail.com callisonhvac@ya…" at bounding box center [304, 115] width 162 height 10
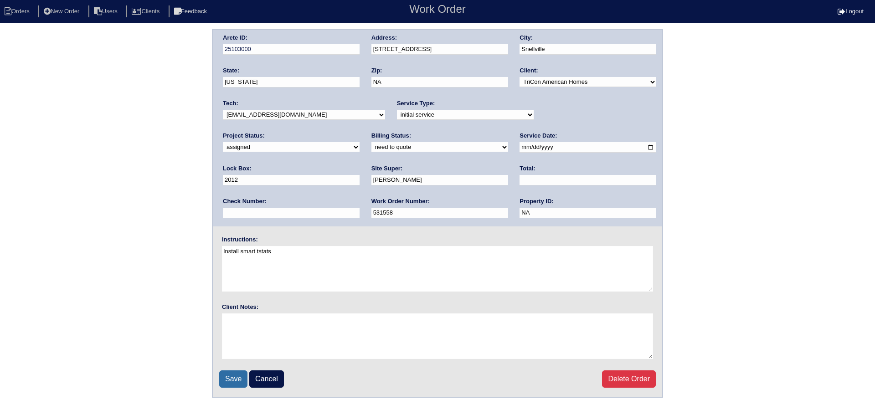
click at [239, 376] on input "Save" at bounding box center [233, 379] width 28 height 17
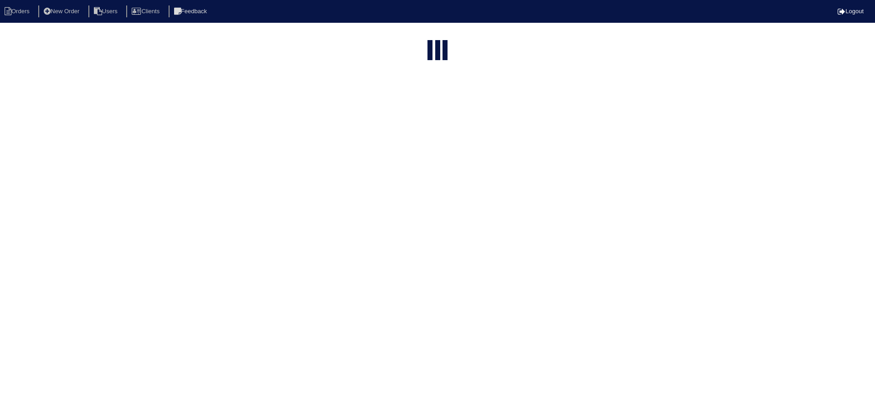
select select "15"
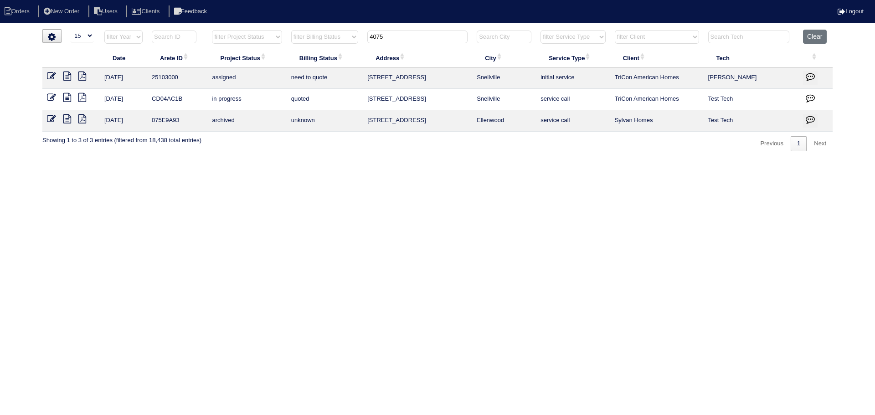
click at [330, 31] on tr "filter Year -- Any Year -- 2025 2024 2023 2022 2021 2020 2019 filter Project St…" at bounding box center [437, 39] width 790 height 19
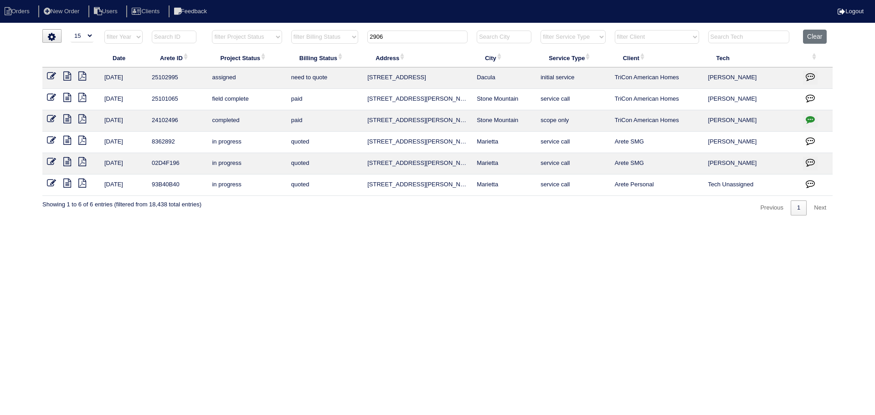
type input "2906"
click at [52, 73] on icon at bounding box center [51, 76] width 9 height 9
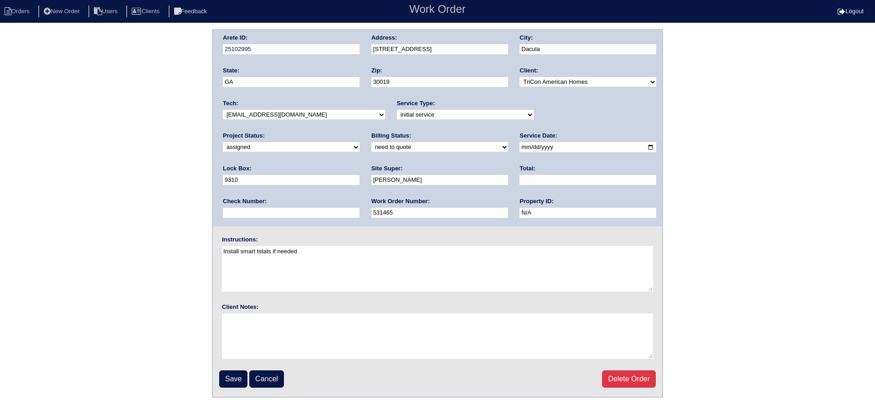
click at [520, 146] on input "[DATE]" at bounding box center [588, 147] width 137 height 10
click at [520, 148] on input "2025-08-14" at bounding box center [588, 147] width 137 height 10
type input "2025-08-15"
click at [236, 376] on input "Save" at bounding box center [233, 379] width 28 height 17
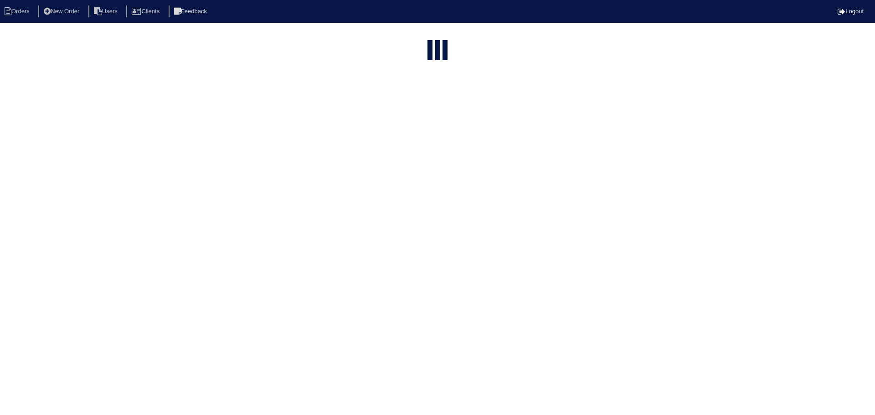
select select "15"
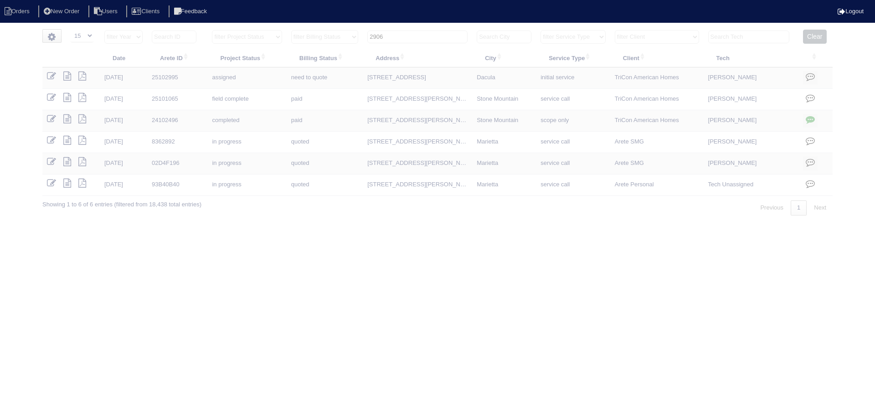
click at [413, 27] on html "Orders New Order Users Clients Feedback Logout Orders New Order Users Clients M…" at bounding box center [437, 112] width 875 height 225
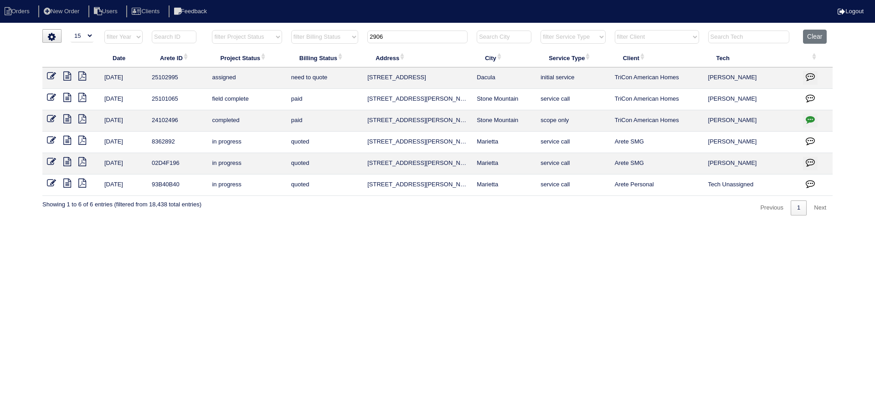
click at [412, 36] on input "2906" at bounding box center [417, 37] width 100 height 13
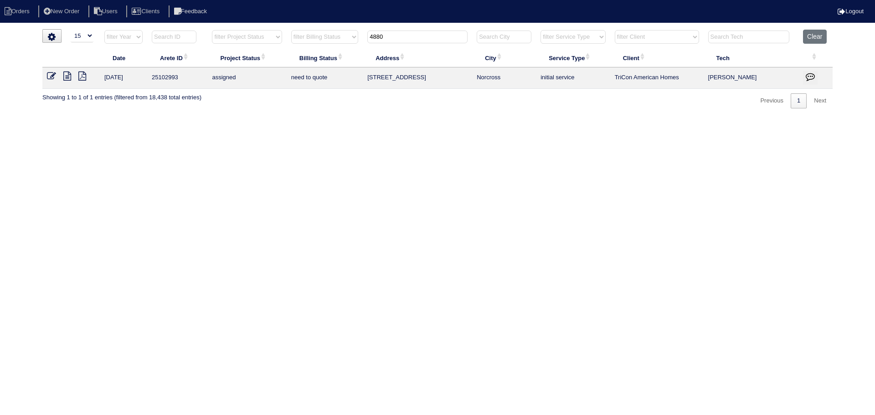
type input "4880"
click at [54, 77] on icon at bounding box center [51, 76] width 9 height 9
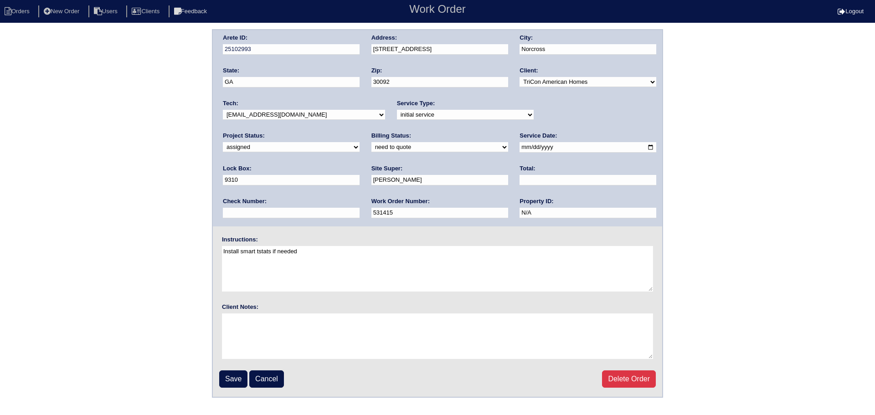
click at [520, 148] on input "[DATE]" at bounding box center [588, 147] width 137 height 10
type input "[DATE]"
click at [297, 116] on select "-select- [EMAIL_ADDRESS][DOMAIN_NAME] [EMAIL_ADDRESS][DOMAIN_NAME] [EMAIL_ADDRE…" at bounding box center [304, 115] width 162 height 10
click at [232, 382] on input "Save" at bounding box center [233, 379] width 28 height 17
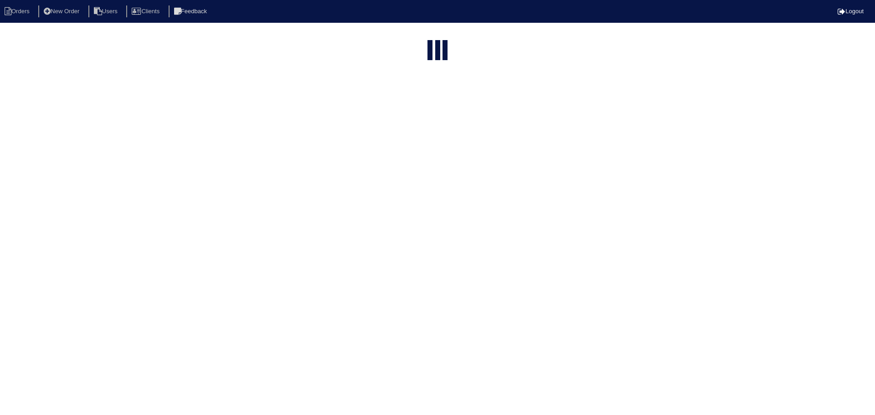
select select "15"
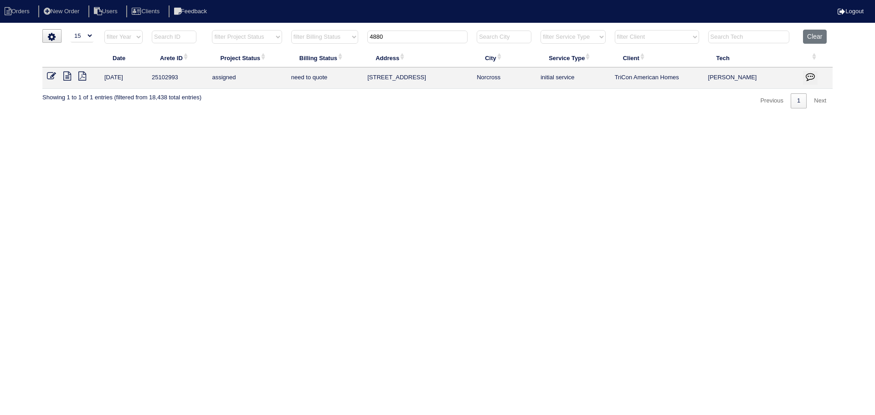
drag, startPoint x: 400, startPoint y: 36, endPoint x: 336, endPoint y: 37, distance: 63.8
click at [336, 37] on tr "filter Year -- Any Year -- 2025 2024 2023 2022 2021 2020 2019 filter Project St…" at bounding box center [437, 39] width 790 height 19
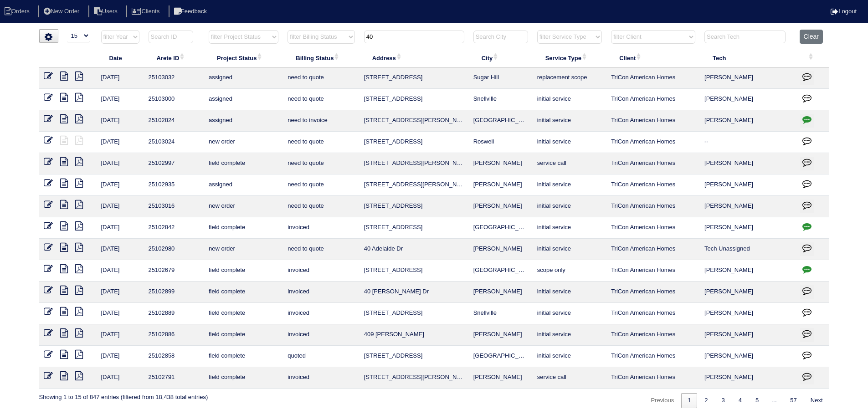
type input "40"
click at [50, 182] on icon at bounding box center [48, 183] width 9 height 9
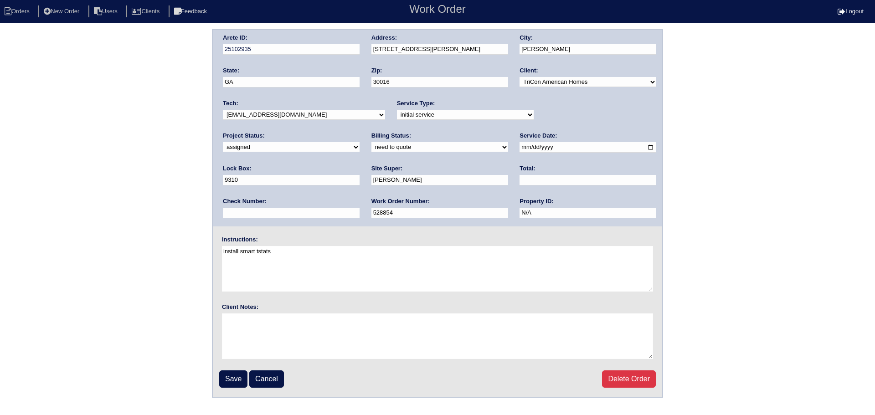
click at [520, 150] on input "2025-08-14" at bounding box center [588, 147] width 137 height 10
type input "2025-08-15"
click at [231, 391] on fieldset "Arete ID: 25102935 Address: 40 Grayson Ln City: Covington State: GA Zip: 30016 …" at bounding box center [437, 213] width 449 height 367
click at [232, 385] on input "Save" at bounding box center [233, 379] width 28 height 17
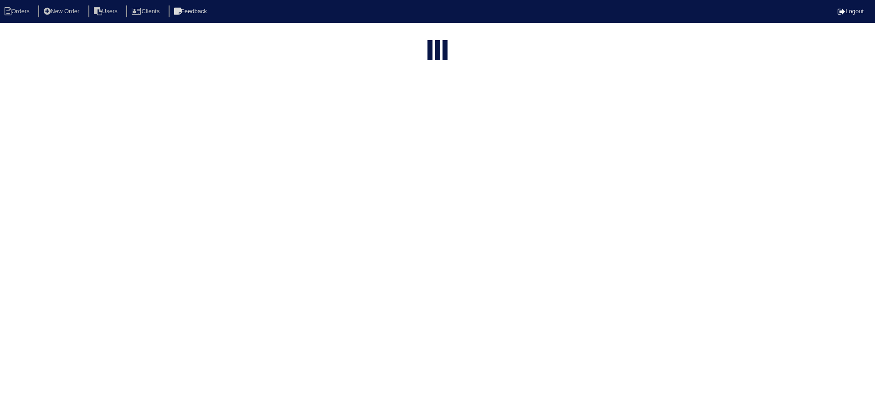
select select "15"
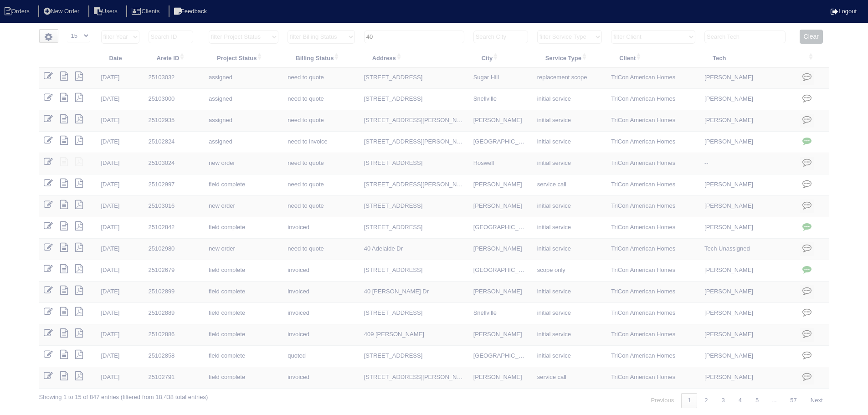
click at [416, 38] on input "40" at bounding box center [414, 37] width 100 height 13
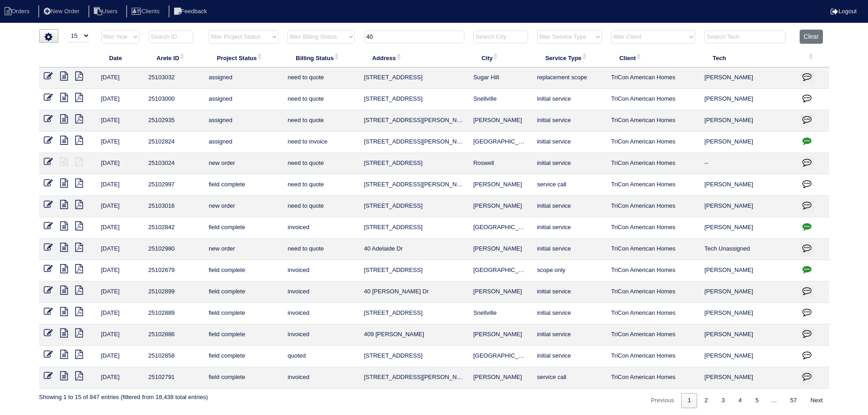
click at [416, 38] on input "40" at bounding box center [414, 37] width 100 height 13
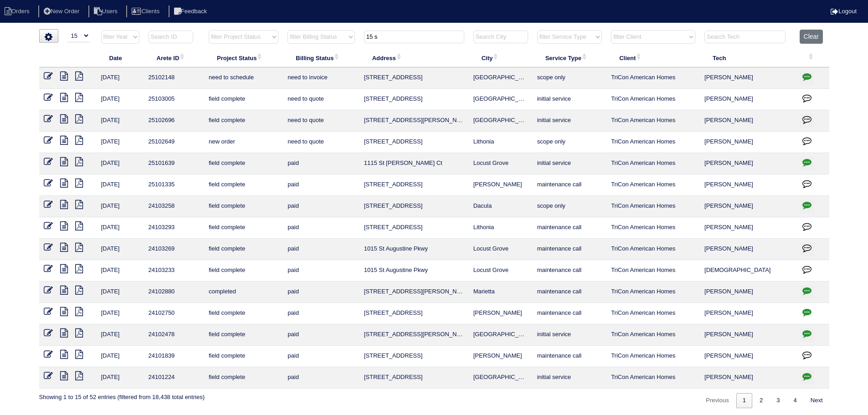
drag, startPoint x: 378, startPoint y: 33, endPoint x: 352, endPoint y: 37, distance: 26.7
click at [352, 37] on tr "filter Year -- Any Year -- 2025 2024 2023 2022 2021 2020 2019 filter Project St…" at bounding box center [434, 39] width 790 height 19
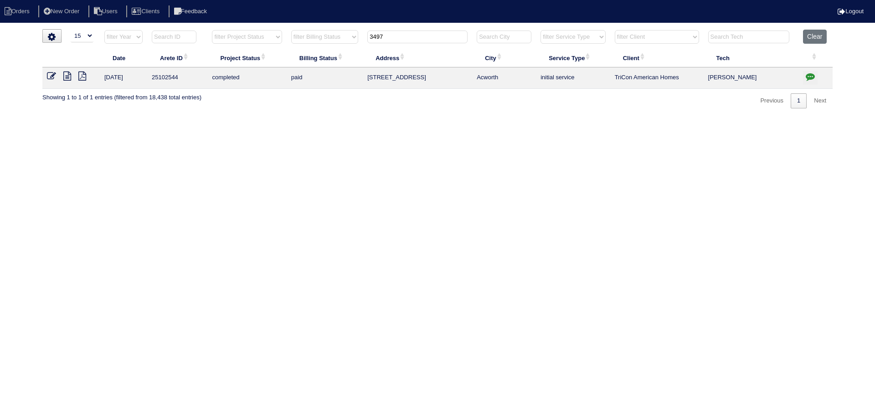
type input "3497"
click at [813, 79] on icon "button" at bounding box center [810, 76] width 9 height 9
type textarea "7/28/25 - Replacement approved - Sent to Dan, Payton, Reeca - KE 7/28/25 - Equi…"
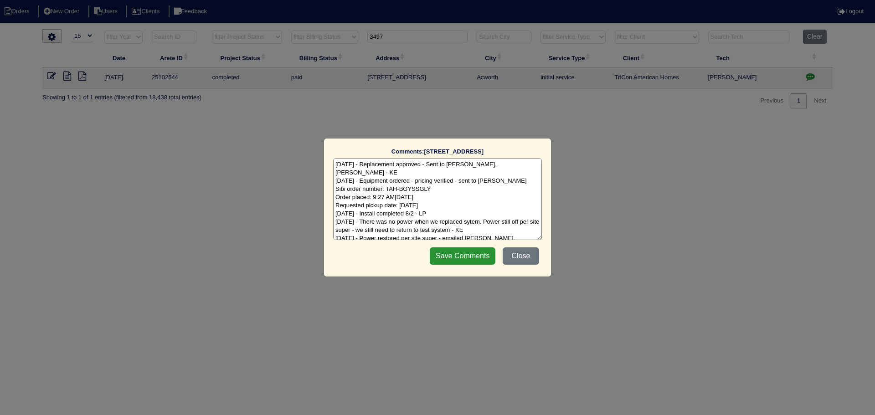
click at [813, 79] on div "Comments: 3497 Hill Ln The comments on file have changed since you started edit…" at bounding box center [437, 207] width 875 height 415
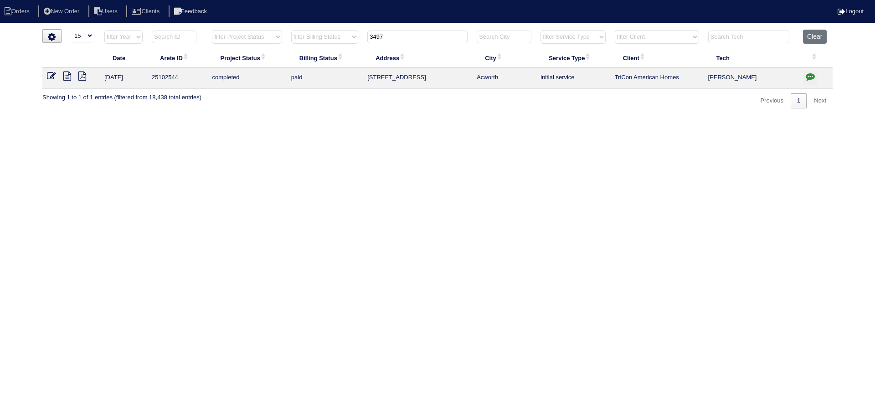
click at [54, 74] on icon at bounding box center [51, 76] width 9 height 9
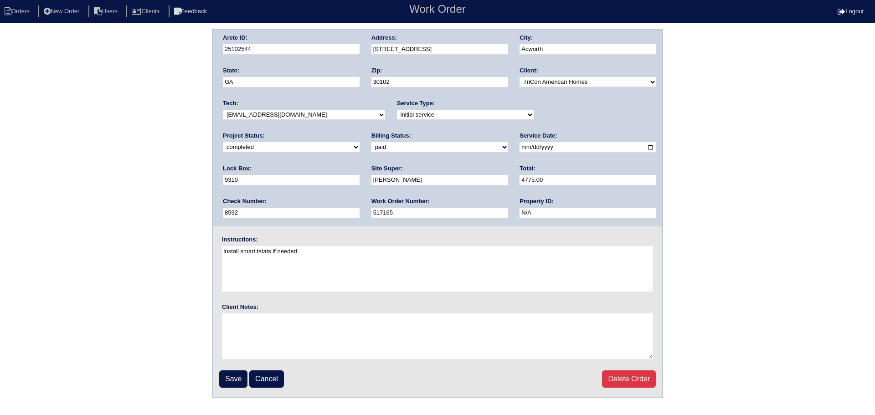
click at [360, 142] on select "new order assigned in progress field complete need to schedule admin review arc…" at bounding box center [291, 147] width 137 height 10
select select "assigned"
click at [360, 142] on select "new order assigned in progress field complete need to schedule admin review arc…" at bounding box center [291, 147] width 137 height 10
click at [339, 122] on div "Tech: -select- aretesmg+backup-tech@gmail.com benjohnholt88@gmail.com callisonh…" at bounding box center [304, 111] width 162 height 25
click at [337, 118] on select "-select- aretesmg+backup-tech@gmail.com benjohnholt88@gmail.com callisonhvac@ya…" at bounding box center [304, 115] width 162 height 10
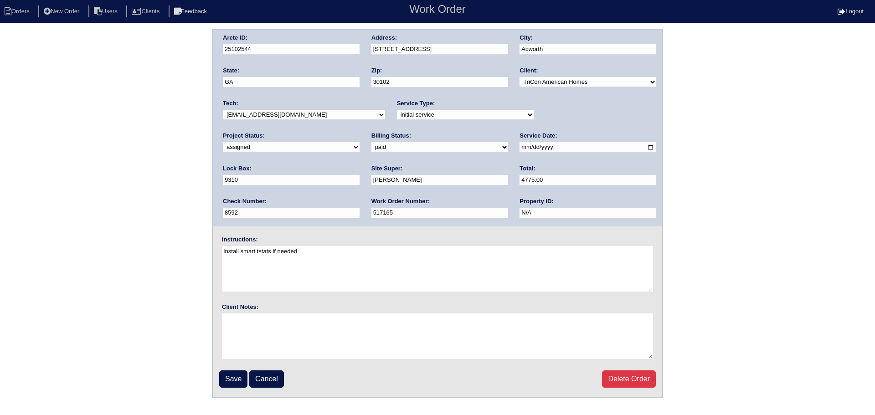
select select "75"
click at [223, 110] on select "-select- aretesmg+backup-tech@gmail.com benjohnholt88@gmail.com callisonhvac@ya…" at bounding box center [304, 115] width 162 height 10
click at [520, 145] on input "2025-07-29" at bounding box center [588, 147] width 137 height 10
type input "[DATE]"
click at [231, 378] on input "Save" at bounding box center [233, 379] width 28 height 17
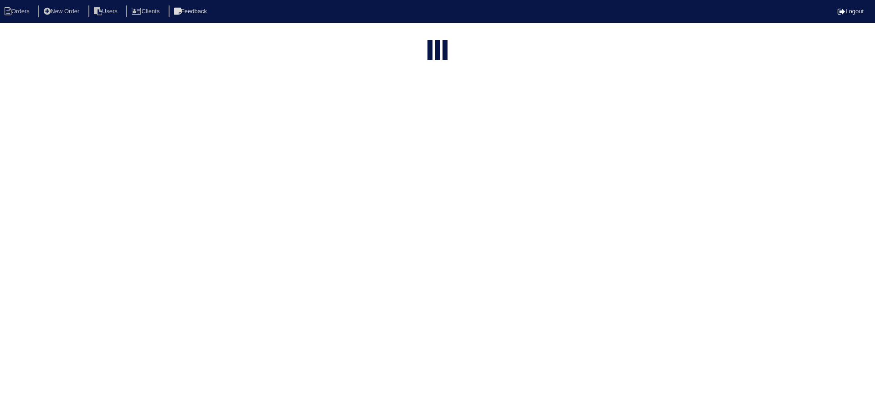
select select "15"
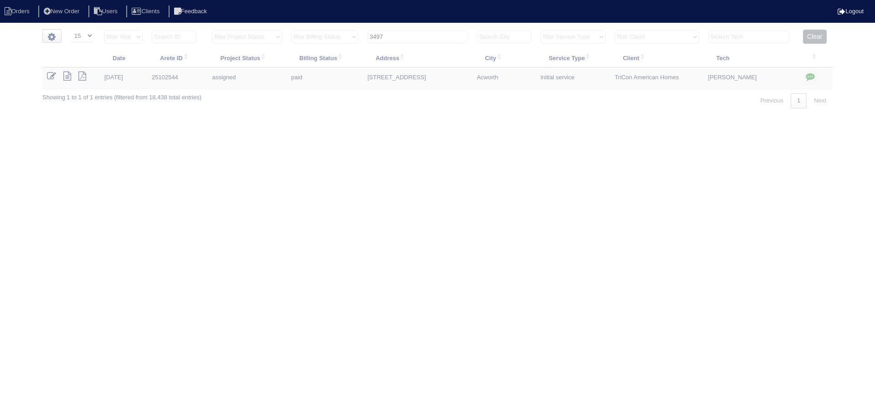
click at [411, 40] on input "3497" at bounding box center [417, 37] width 100 height 13
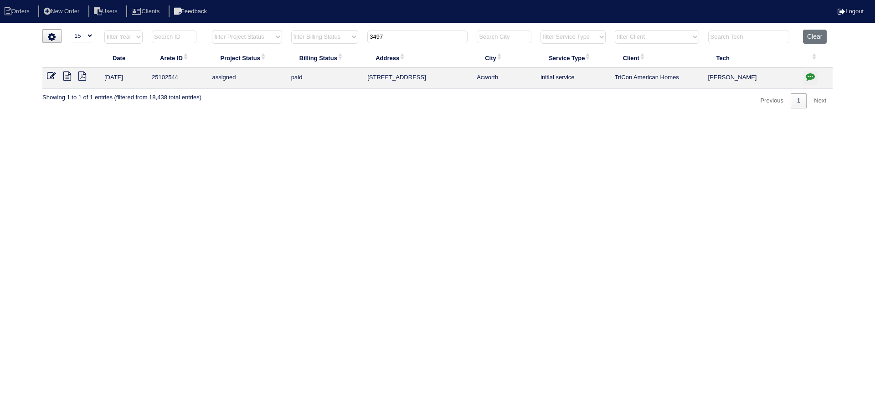
click at [410, 40] on input "3497" at bounding box center [417, 37] width 100 height 13
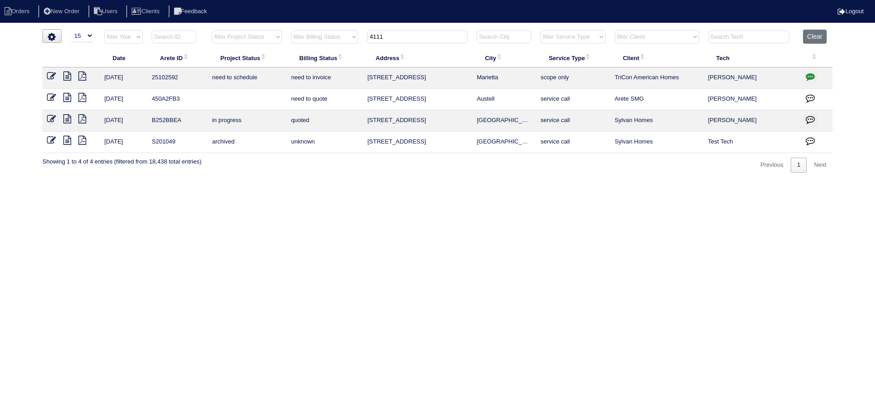
type input "4111"
click at [55, 73] on icon at bounding box center [51, 76] width 9 height 9
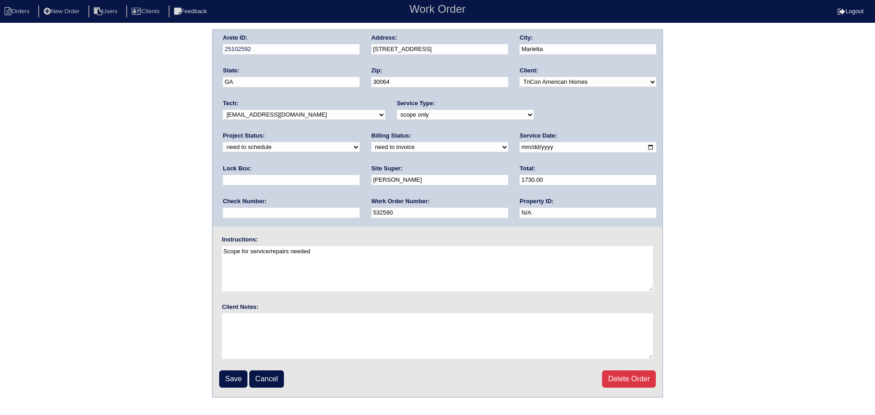
click at [360, 142] on select "new order assigned in progress field complete need to schedule admin review arc…" at bounding box center [291, 147] width 137 height 10
select select "assigned"
click at [360, 142] on select "new order assigned in progress field complete need to schedule admin review arc…" at bounding box center [291, 147] width 137 height 10
click at [520, 144] on input "2025-08-15" at bounding box center [588, 147] width 137 height 10
click at [242, 376] on input "Save" at bounding box center [233, 379] width 28 height 17
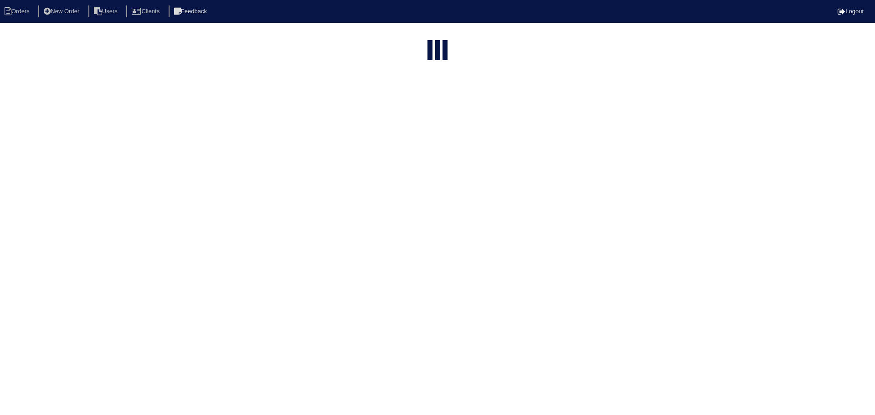
select select "15"
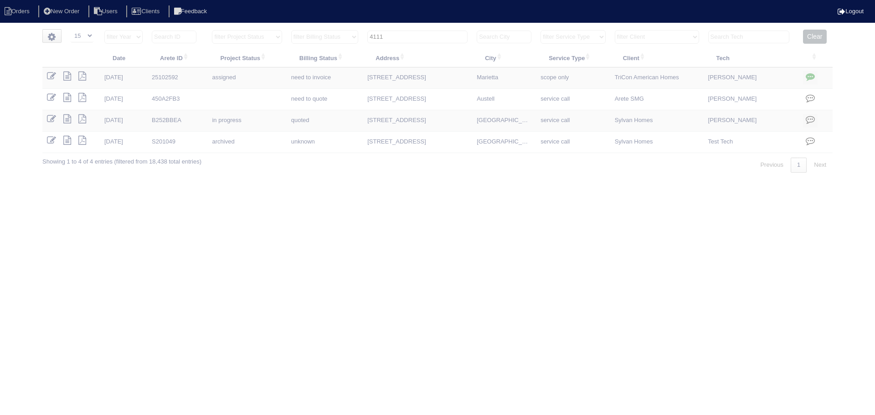
click at [410, 35] on input "4111" at bounding box center [417, 37] width 100 height 13
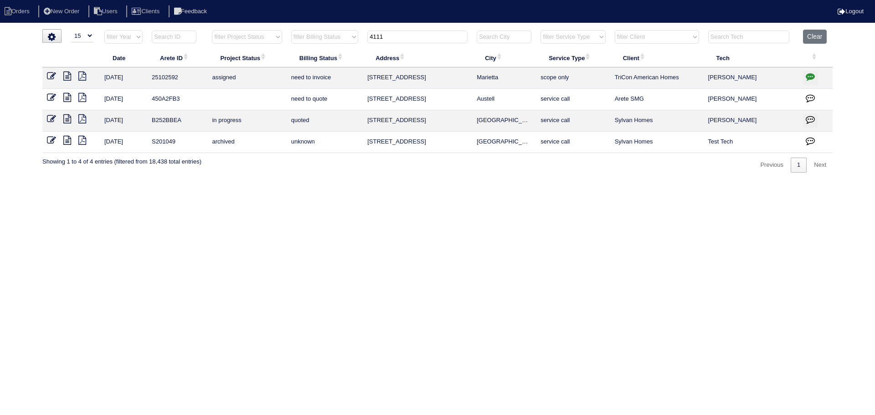
click at [410, 35] on input "4111" at bounding box center [417, 37] width 100 height 13
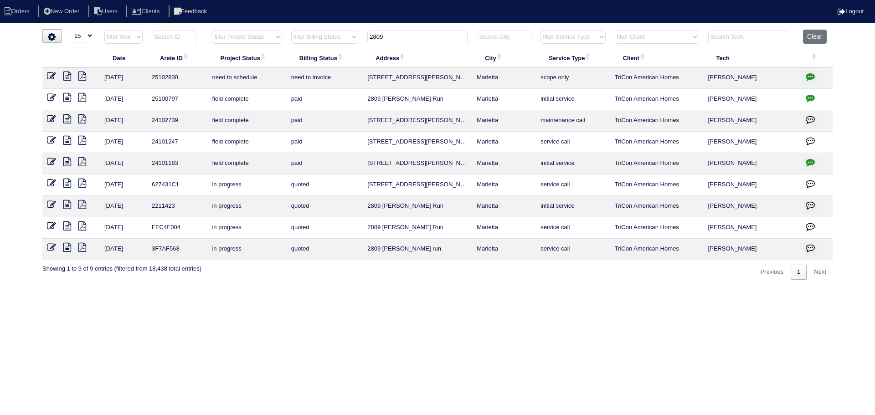
type input "2809"
click at [51, 72] on icon at bounding box center [51, 76] width 9 height 9
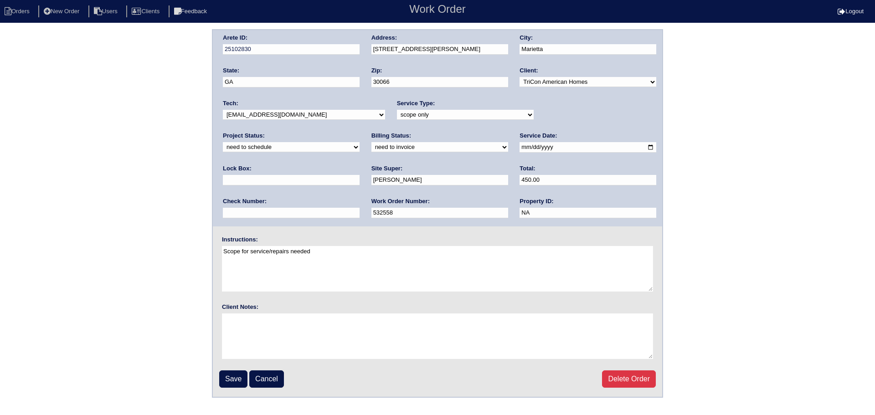
drag, startPoint x: 588, startPoint y: 115, endPoint x: 587, endPoint y: 120, distance: 4.6
click at [360, 142] on select "new order assigned in progress field complete need to schedule admin review arc…" at bounding box center [291, 147] width 137 height 10
select select "assigned"
click at [360, 142] on select "new order assigned in progress field complete need to schedule admin review arc…" at bounding box center [291, 147] width 137 height 10
click at [520, 148] on input "2025-08-15" at bounding box center [588, 147] width 137 height 10
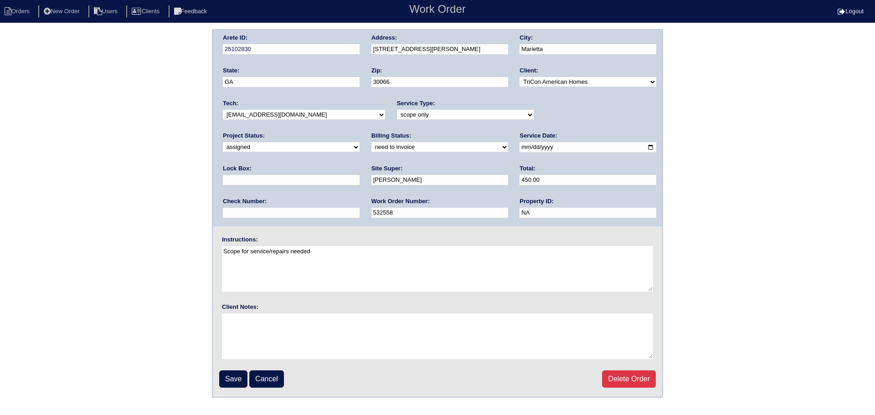
click at [289, 115] on select "-select- aretesmg+backup-tech@gmail.com benjohnholt88@gmail.com callisonhvac@ya…" at bounding box center [304, 115] width 162 height 10
select select "75"
click at [223, 110] on select "-select- aretesmg+backup-tech@gmail.com benjohnholt88@gmail.com callisonhvac@ya…" at bounding box center [304, 115] width 162 height 10
click at [232, 374] on input "Save" at bounding box center [233, 379] width 28 height 17
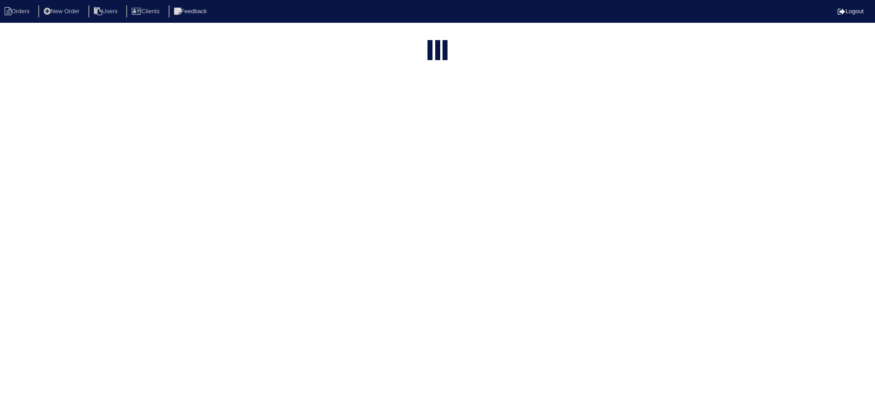
select select "15"
click at [415, 103] on input "2809" at bounding box center [417, 109] width 100 height 13
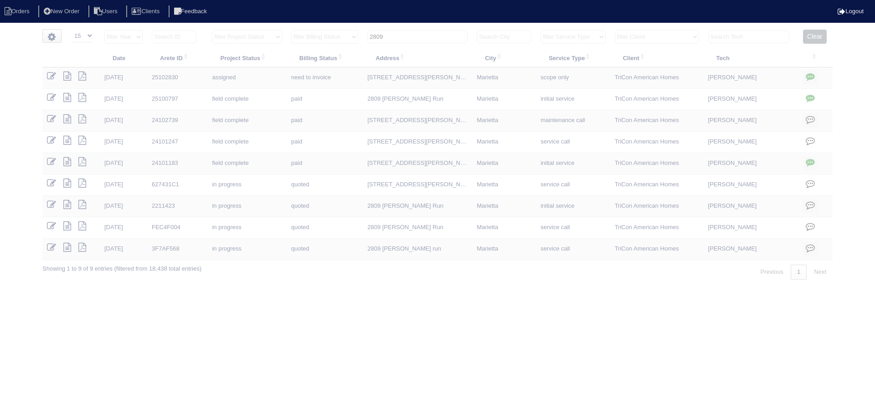
click at [415, 39] on input "2809" at bounding box center [417, 37] width 100 height 13
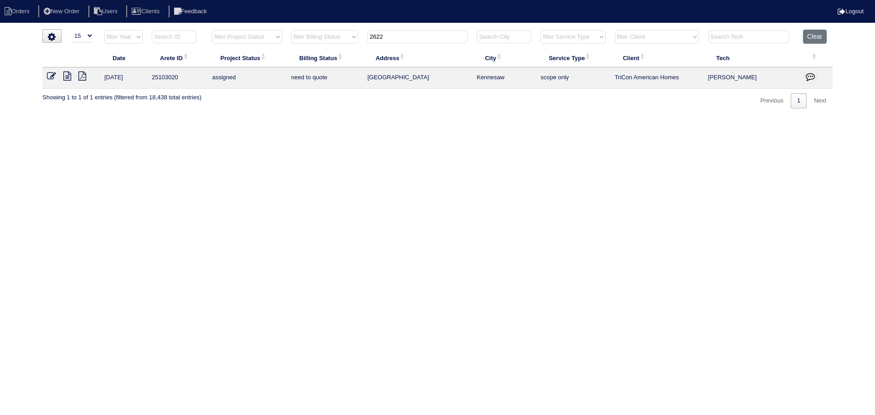
type input "2622"
click at [50, 79] on icon at bounding box center [51, 76] width 9 height 9
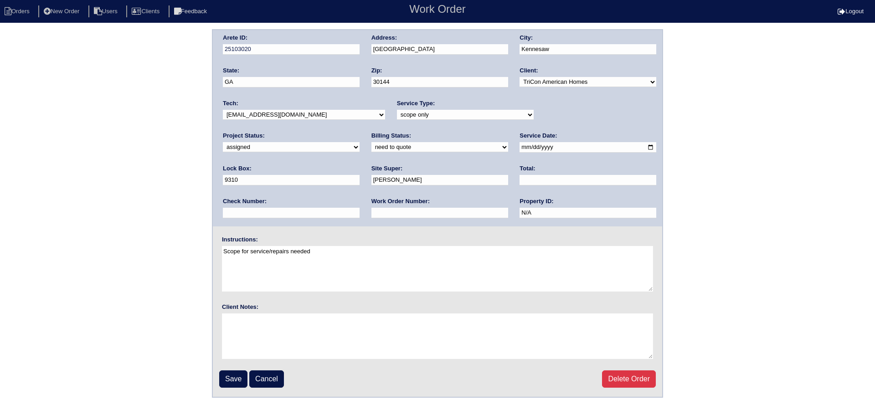
click at [301, 114] on select "-select- [EMAIL_ADDRESS][DOMAIN_NAME] [EMAIL_ADDRESS][DOMAIN_NAME] [EMAIL_ADDRE…" at bounding box center [304, 115] width 162 height 10
select select "75"
click at [223, 110] on select "-select- [EMAIL_ADDRESS][DOMAIN_NAME] [EMAIL_ADDRESS][DOMAIN_NAME] [EMAIL_ADDRE…" at bounding box center [304, 115] width 162 height 10
click at [520, 147] on input "[DATE]" at bounding box center [588, 147] width 137 height 10
type input "[DATE]"
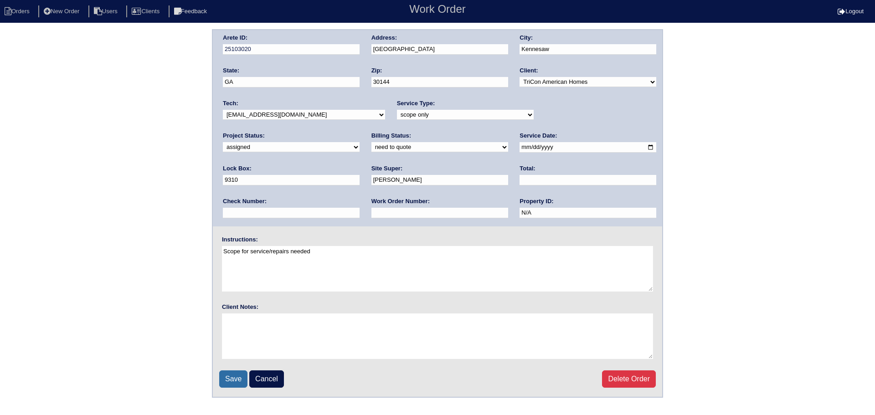
click at [226, 381] on input "Save" at bounding box center [233, 379] width 28 height 17
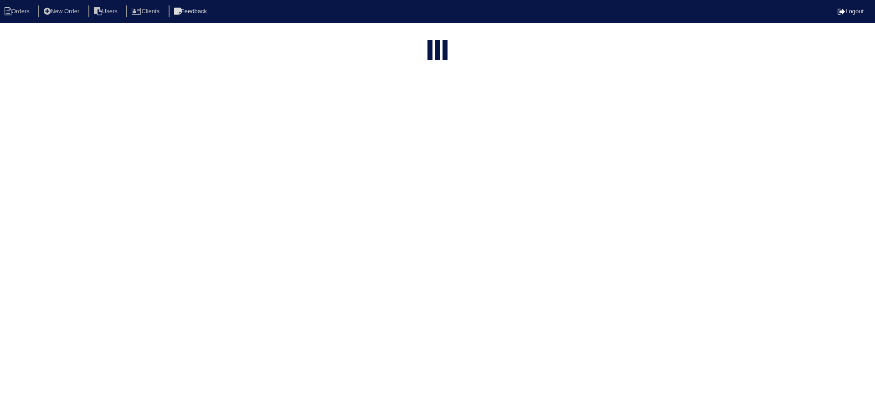
select select "15"
click at [430, 102] on input "2622" at bounding box center [417, 108] width 100 height 13
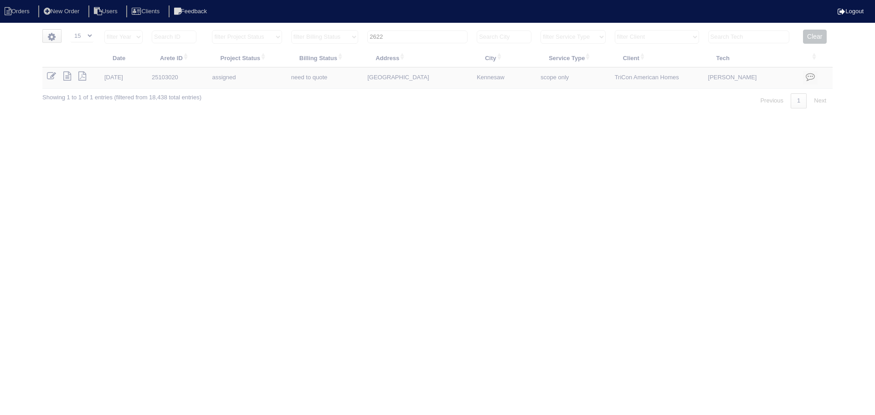
click at [430, 33] on input "2622" at bounding box center [417, 37] width 100 height 13
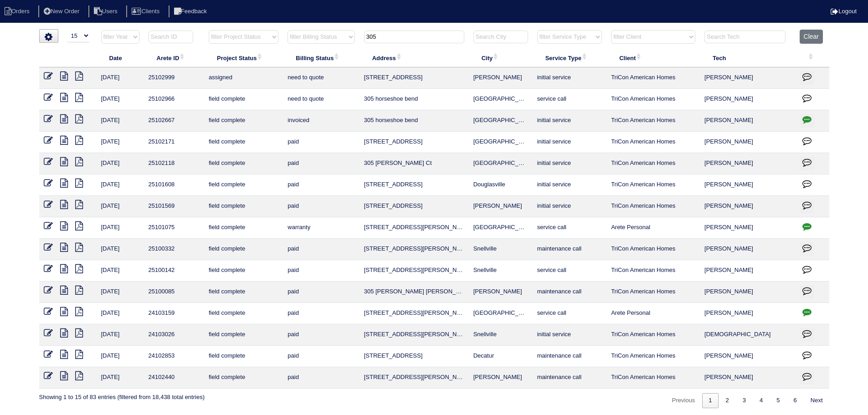
type input "305"
click at [46, 96] on icon at bounding box center [48, 97] width 9 height 9
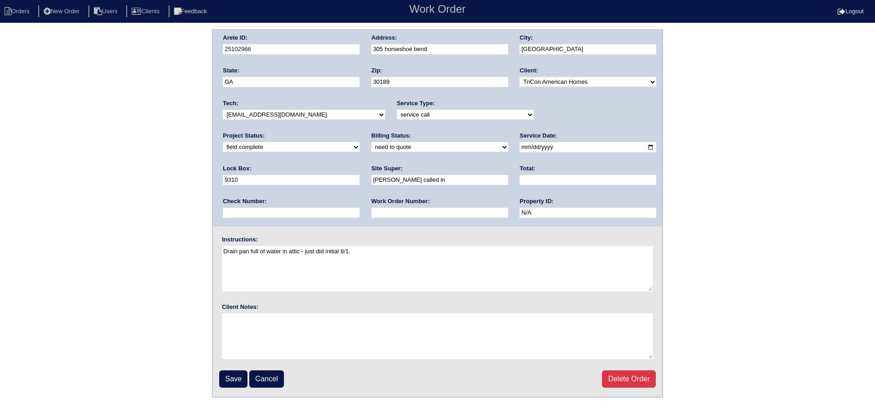
click at [360, 142] on select "new order assigned in progress field complete need to schedule admin review arc…" at bounding box center [291, 147] width 137 height 10
select select "assigned"
click at [360, 142] on select "new order assigned in progress field complete need to schedule admin review arc…" at bounding box center [291, 147] width 137 height 10
click at [520, 145] on input "2025-08-14" at bounding box center [588, 147] width 137 height 10
type input "2025-08-15"
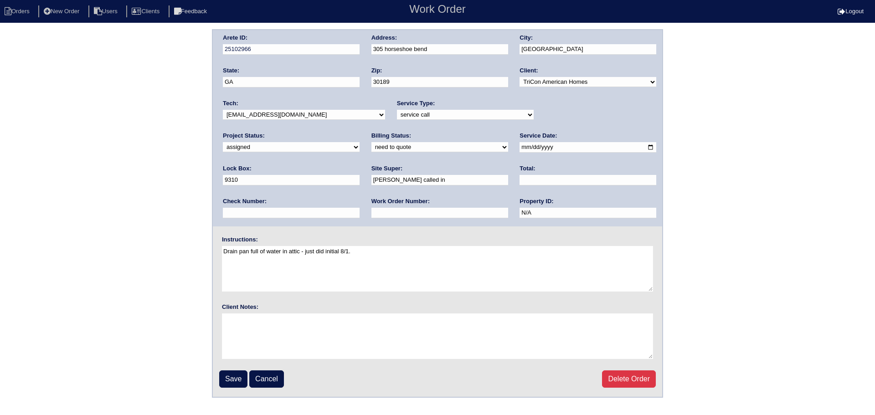
click at [303, 114] on select "-select- aretesmg+backup-tech@gmail.com benjohnholt88@gmail.com callisonhvac@ya…" at bounding box center [304, 115] width 162 height 10
select select "75"
click at [223, 110] on select "-select- aretesmg+backup-tech@gmail.com benjohnholt88@gmail.com callisonhvac@ya…" at bounding box center [304, 115] width 162 height 10
click at [240, 389] on fieldset "Arete ID: 25102966 Address: 305 horseshoe bend City: Woodstock State: GA Zip: 3…" at bounding box center [437, 213] width 449 height 367
click at [234, 383] on input "Save" at bounding box center [233, 379] width 28 height 17
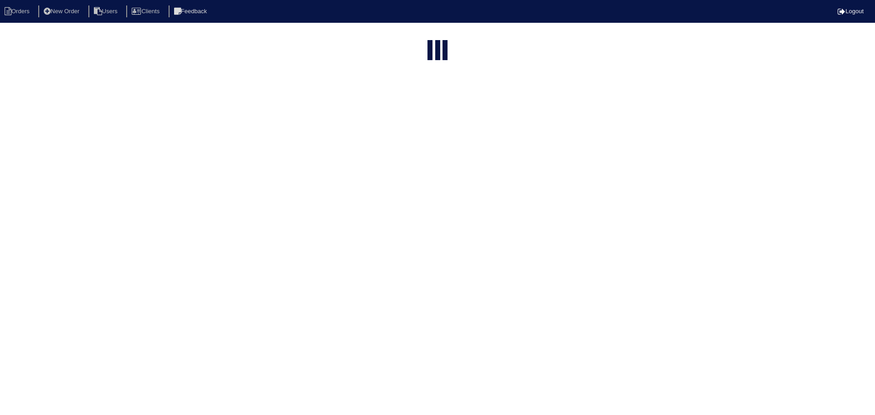
select select "15"
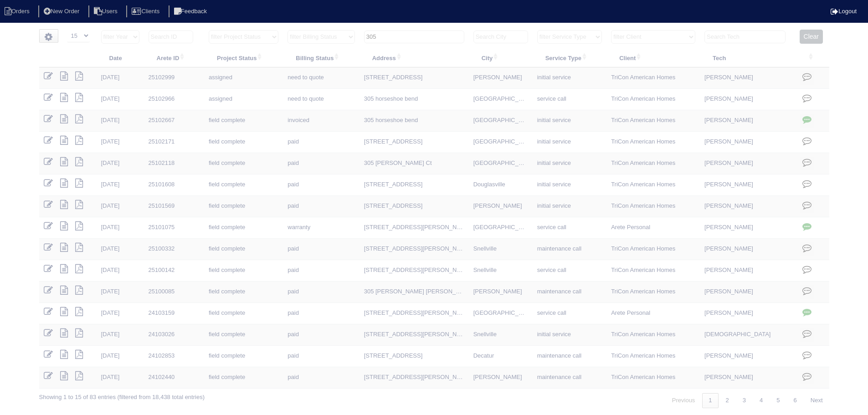
click at [427, 32] on input "305" at bounding box center [414, 37] width 100 height 13
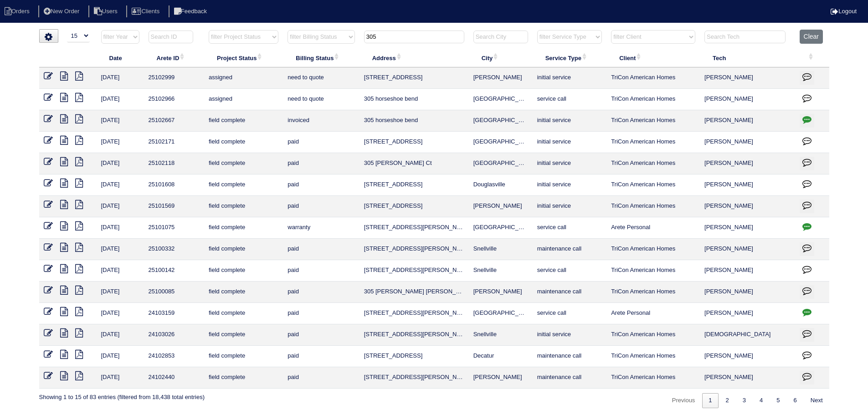
click at [427, 32] on input "305" at bounding box center [414, 37] width 100 height 13
type input "8"
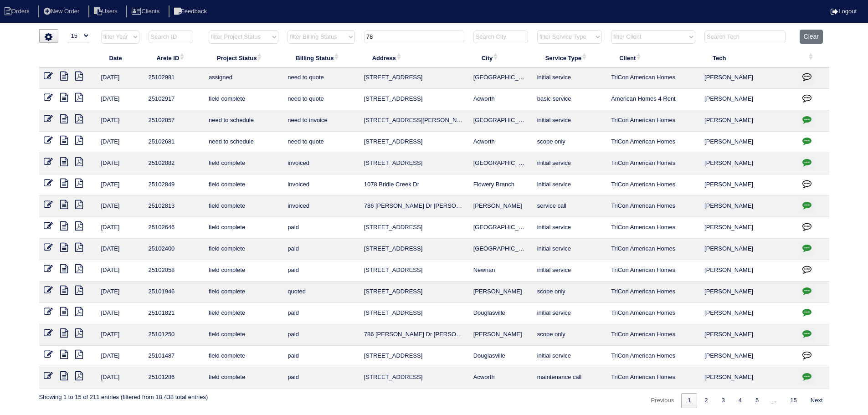
type input "78"
click at [48, 74] on icon at bounding box center [48, 76] width 9 height 9
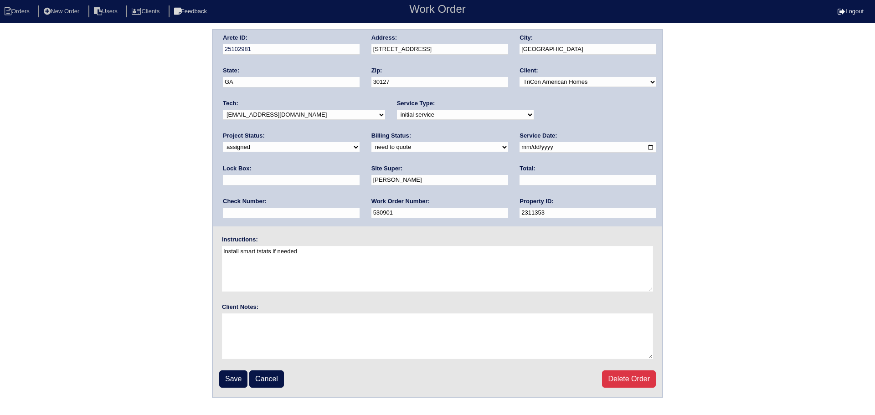
click at [290, 117] on select "-select- [EMAIL_ADDRESS][DOMAIN_NAME] [EMAIL_ADDRESS][DOMAIN_NAME] [EMAIL_ADDRE…" at bounding box center [304, 115] width 162 height 10
select select "75"
click at [223, 110] on select "-select- [EMAIL_ADDRESS][DOMAIN_NAME] [EMAIL_ADDRESS][DOMAIN_NAME] [EMAIL_ADDRE…" at bounding box center [304, 115] width 162 height 10
drag, startPoint x: 505, startPoint y: 147, endPoint x: 501, endPoint y: 155, distance: 9.0
click at [520, 148] on input "[DATE]" at bounding box center [588, 147] width 137 height 10
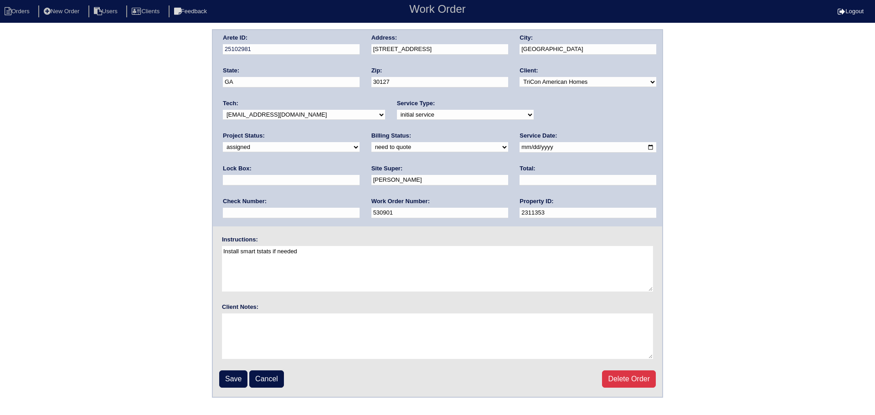
type input "2025-08-15"
click at [228, 375] on input "Save" at bounding box center [233, 379] width 28 height 17
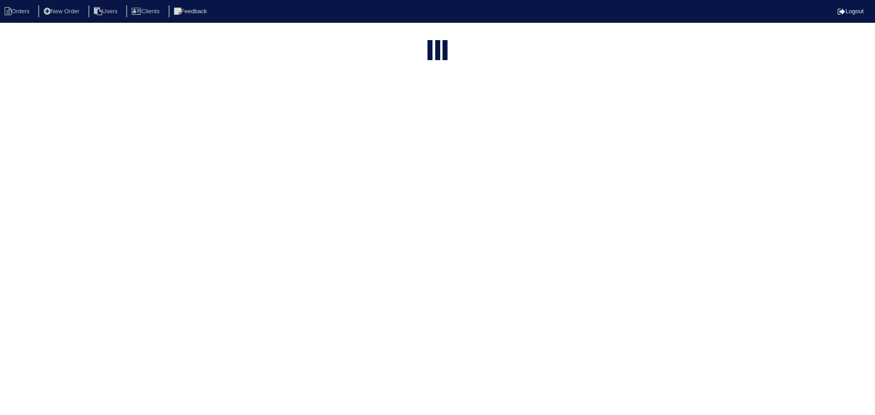
select select "15"
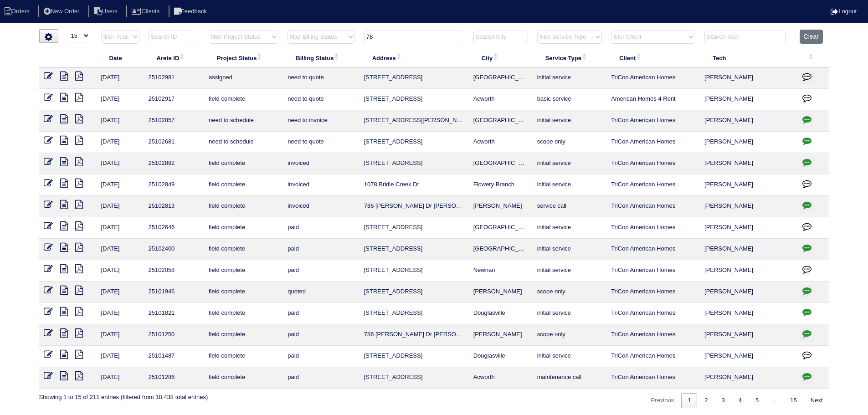
click at [319, 42] on tr "filter Year -- Any Year -- 2025 2024 2023 2022 2021 2020 2019 filter Project St…" at bounding box center [434, 39] width 790 height 19
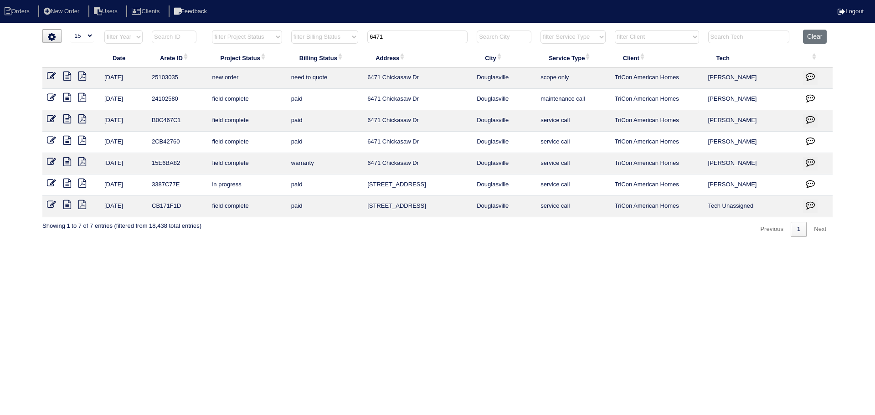
type input "6471"
click at [52, 78] on icon at bounding box center [51, 76] width 9 height 9
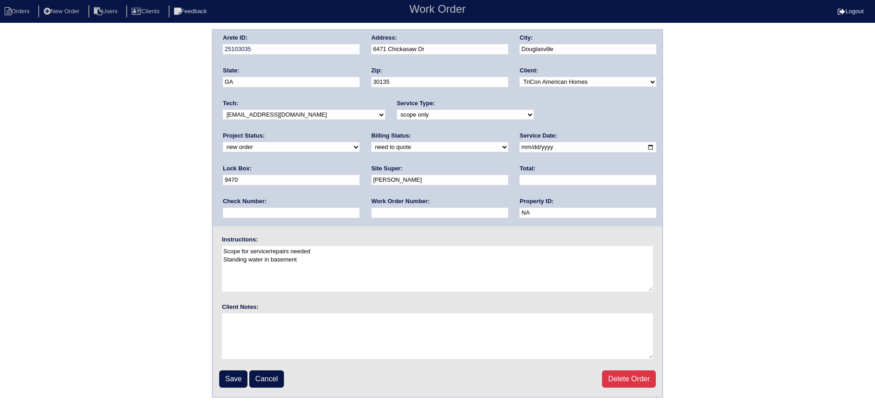
click at [282, 117] on select "-select- [EMAIL_ADDRESS][DOMAIN_NAME] [EMAIL_ADDRESS][DOMAIN_NAME] [EMAIL_ADDRE…" at bounding box center [304, 115] width 162 height 10
drag, startPoint x: 543, startPoint y: 120, endPoint x: 545, endPoint y: 132, distance: 11.5
click at [360, 132] on div "Project Status: new order assigned in progress field complete need to schedule …" at bounding box center [291, 144] width 137 height 25
select select "assigned"
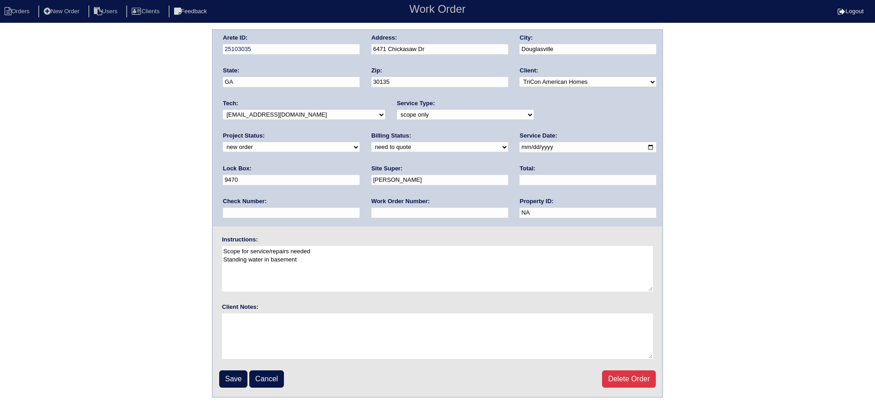
click at [360, 142] on select "new order assigned in progress field complete need to schedule admin review arc…" at bounding box center [291, 147] width 137 height 10
click at [520, 147] on input "2025-08-14" at bounding box center [588, 147] width 137 height 10
type input "2025-08-15"
click at [229, 376] on input "Save" at bounding box center [233, 379] width 28 height 17
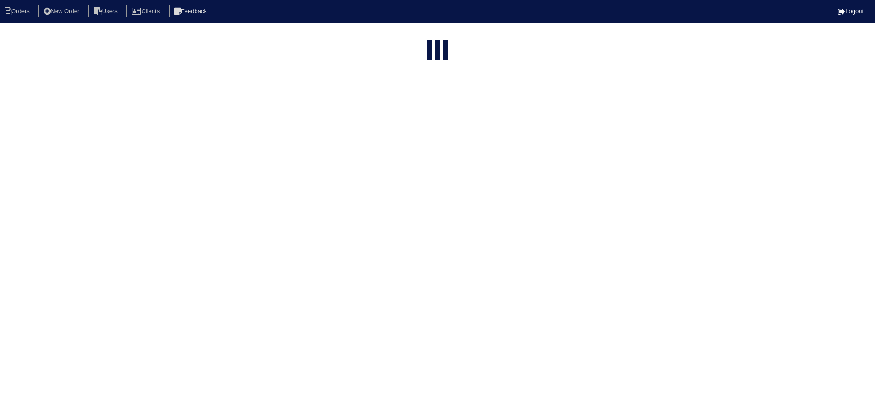
select select "15"
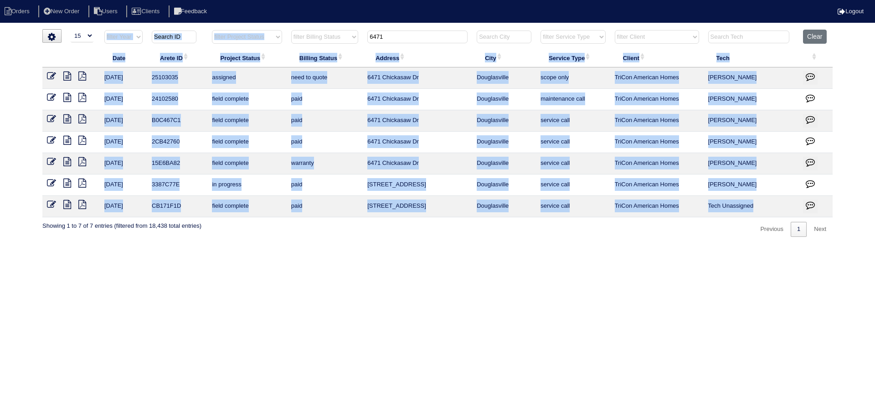
drag, startPoint x: 421, startPoint y: 27, endPoint x: 343, endPoint y: 35, distance: 78.3
click at [343, 35] on html "Orders New Order Users Clients Feedback Logout Orders New Order Users Clients M…" at bounding box center [437, 123] width 875 height 246
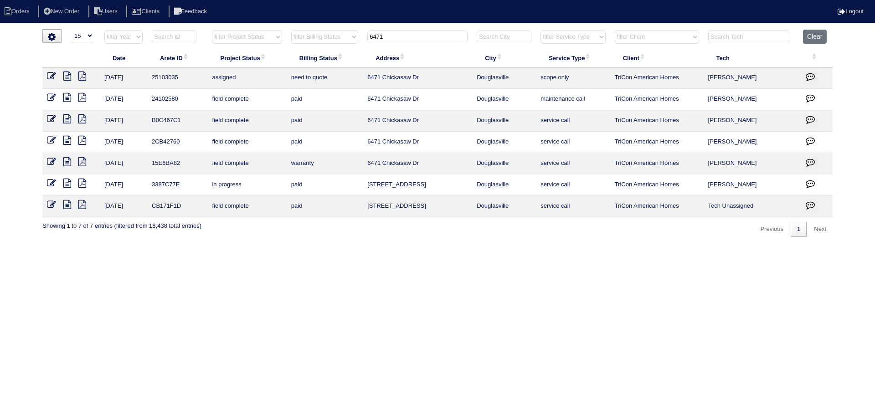
drag, startPoint x: 416, startPoint y: 36, endPoint x: 332, endPoint y: 38, distance: 83.9
click at [321, 37] on tr "filter Year -- Any Year -- 2025 2024 2023 2022 2021 2020 2019 filter Project St…" at bounding box center [437, 39] width 790 height 19
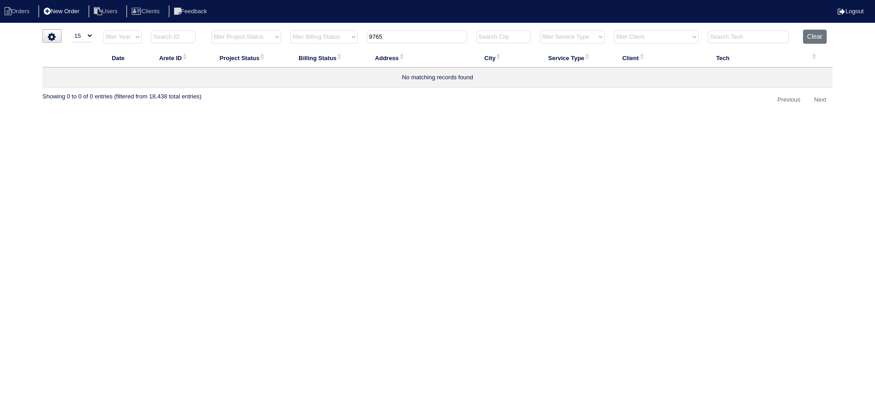
type input "9765"
click at [64, 12] on li "New Order" at bounding box center [62, 11] width 48 height 12
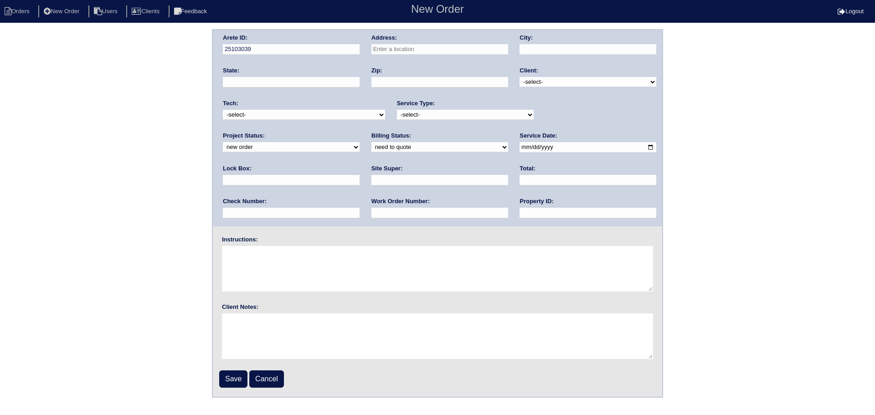
drag, startPoint x: 422, startPoint y: 55, endPoint x: 420, endPoint y: 44, distance: 10.7
paste input "9765 Moss Pointe Path Villa Rica"
type input "9765 Moss Pointe Path"
type input "Villa Rica"
type input "GA"
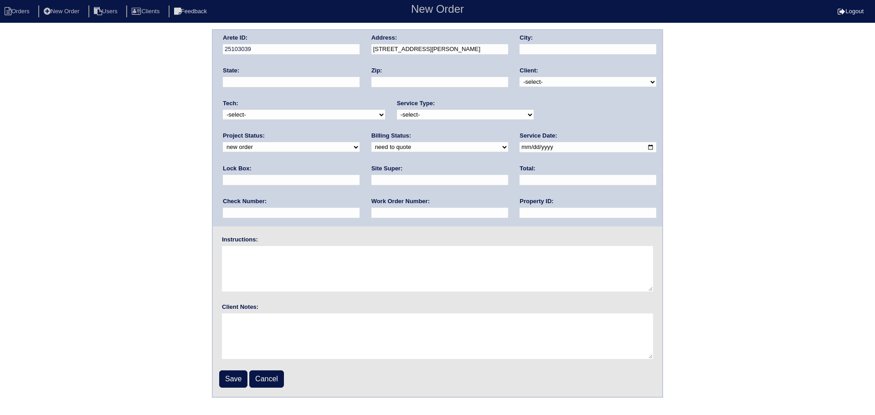
type input "30180"
click at [568, 80] on select "-select- TriCon American Homes American Homes 4 Rent First Key Homes Zillow The…" at bounding box center [588, 82] width 137 height 10
select select "1"
click at [520, 77] on select "-select- TriCon American Homes American Homes 4 Rent First Key Homes Zillow The…" at bounding box center [588, 82] width 137 height 10
click at [360, 142] on select "new order assigned in progress field complete need to schedule admin review arc…" at bounding box center [291, 147] width 137 height 10
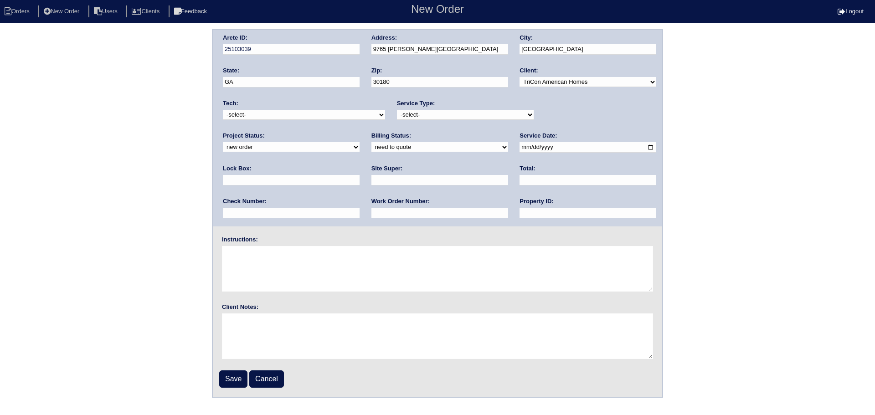
select select "assigned"
click at [360, 142] on select "new order assigned in progress field complete need to schedule admin review arc…" at bounding box center [291, 147] width 137 height 10
click at [459, 119] on select "-select- initial service basic service maintenance call replacement scope servi…" at bounding box center [465, 115] width 137 height 10
select select "scope only"
click at [397, 110] on select "-select- initial service basic service maintenance call replacement scope servi…" at bounding box center [465, 115] width 137 height 10
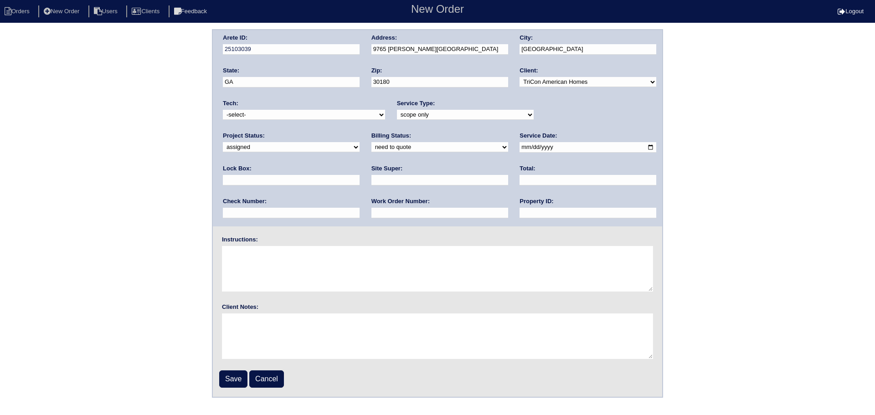
click at [318, 111] on select "-select- aretesmg+backup-tech@gmail.com benjohnholt88@gmail.com callisonhvac@ya…" at bounding box center [304, 115] width 162 height 10
select select "27"
click at [223, 110] on select "-select- aretesmg+backup-tech@gmail.com benjohnholt88@gmail.com callisonhvac@ya…" at bounding box center [304, 115] width 162 height 10
click at [520, 144] on input "date" at bounding box center [588, 147] width 137 height 10
type input "2025-08-15"
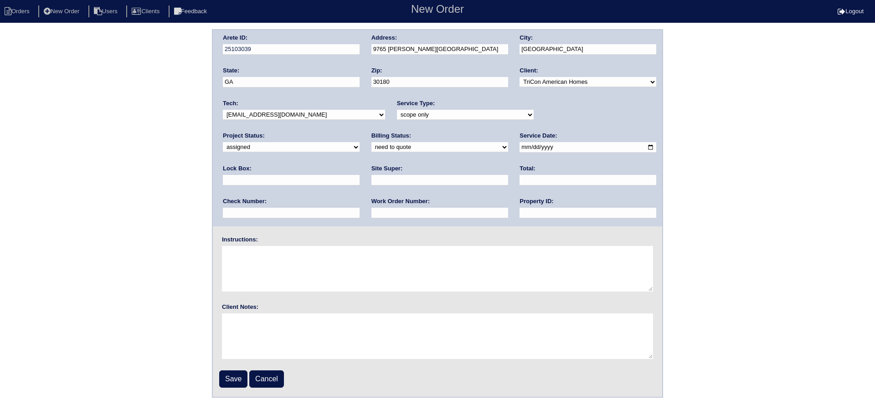
drag, startPoint x: 319, startPoint y: 153, endPoint x: 313, endPoint y: 146, distance: 8.7
click at [371, 152] on select "need to quote quoted need to invoice invoiced paid warranty purchase order need…" at bounding box center [439, 147] width 137 height 10
click at [371, 146] on select "need to quote quoted need to invoice invoiced paid warranty purchase order need…" at bounding box center [439, 147] width 137 height 10
click at [371, 151] on select "need to quote quoted need to invoice invoiced paid warranty purchase order need…" at bounding box center [439, 147] width 137 height 10
select select "in quickbooks"
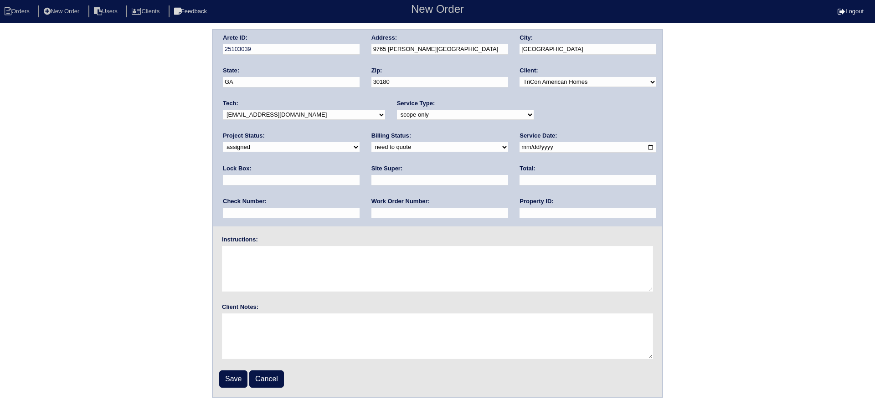
click at [371, 143] on select "need to quote quoted need to invoice invoiced paid warranty purchase order need…" at bounding box center [439, 147] width 137 height 10
click at [520, 213] on input "text" at bounding box center [588, 213] width 137 height 10
type input "N/A"
click at [240, 382] on input "Save" at bounding box center [233, 379] width 28 height 17
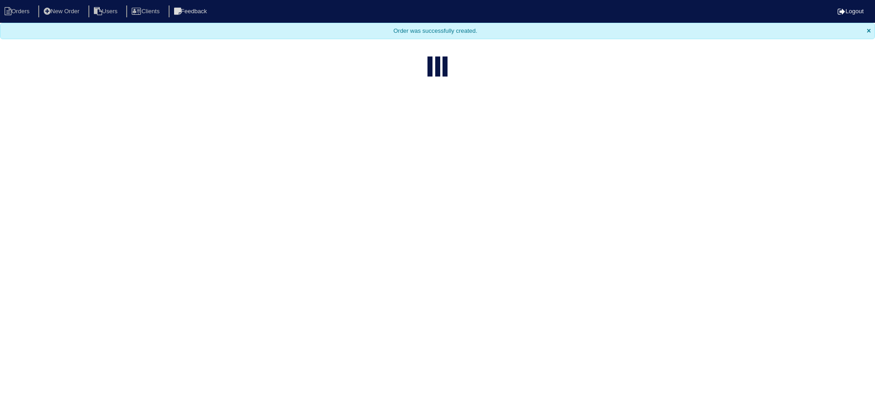
select select "15"
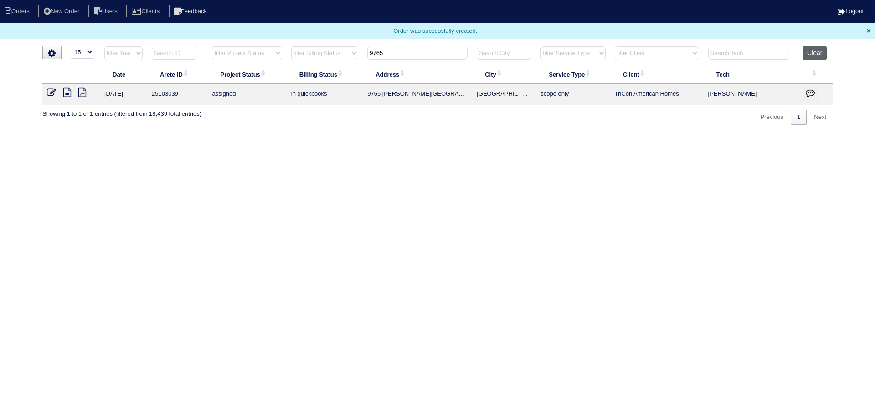
click at [819, 49] on button "Clear" at bounding box center [814, 53] width 23 height 14
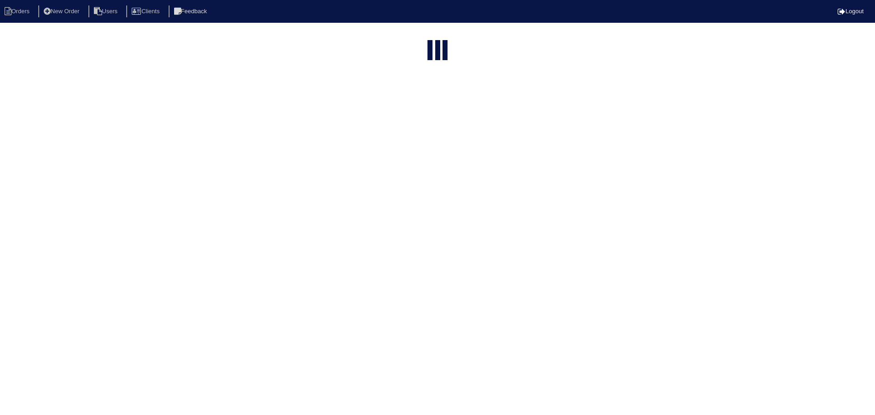
select select "15"
click at [416, 103] on input "text" at bounding box center [414, 109] width 100 height 13
click at [416, 34] on input "text" at bounding box center [414, 37] width 100 height 13
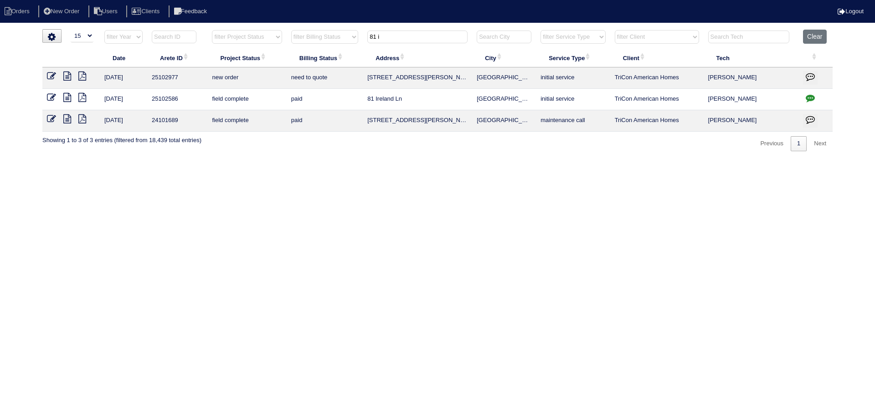
type input "81 i"
click at [52, 77] on icon at bounding box center [51, 76] width 9 height 9
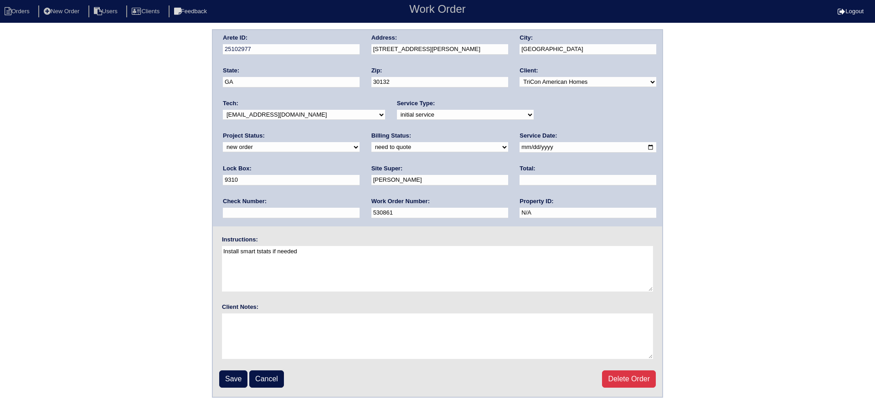
click at [288, 116] on select "-select- [EMAIL_ADDRESS][DOMAIN_NAME] [EMAIL_ADDRESS][DOMAIN_NAME] [EMAIL_ADDRE…" at bounding box center [304, 115] width 162 height 10
click at [520, 149] on input "2025-08-12" at bounding box center [588, 147] width 137 height 10
type input "2025-08-15"
click at [360, 142] on select "new order assigned in progress field complete need to schedule admin review arc…" at bounding box center [291, 147] width 137 height 10
select select "assigned"
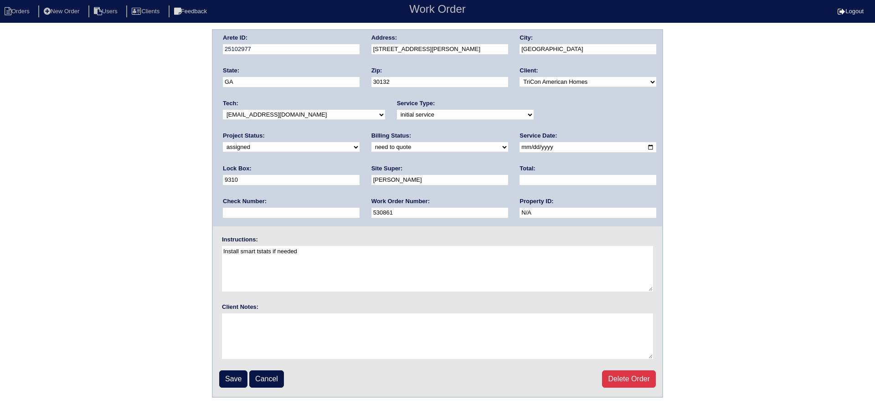
click at [360, 142] on select "new order assigned in progress field complete need to schedule admin review arc…" at bounding box center [291, 147] width 137 height 10
click at [235, 379] on input "Save" at bounding box center [233, 379] width 28 height 17
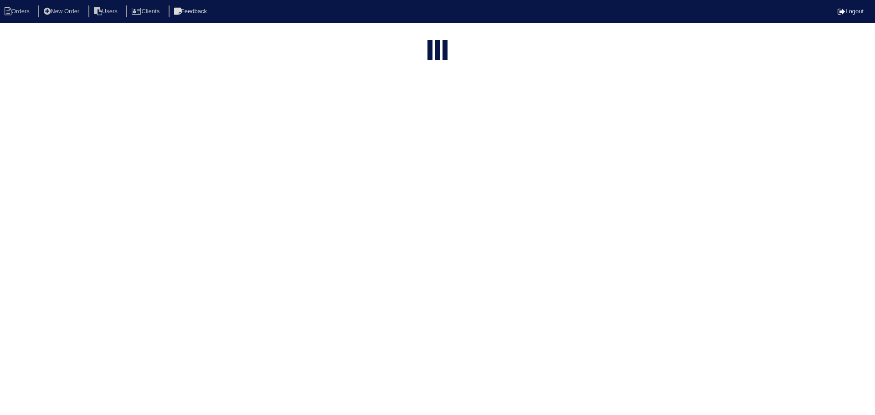
select select "15"
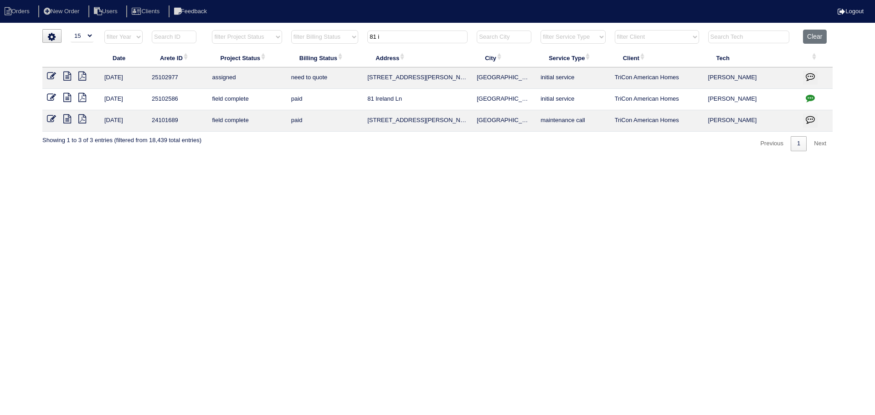
click at [409, 41] on input "81 i" at bounding box center [417, 37] width 100 height 13
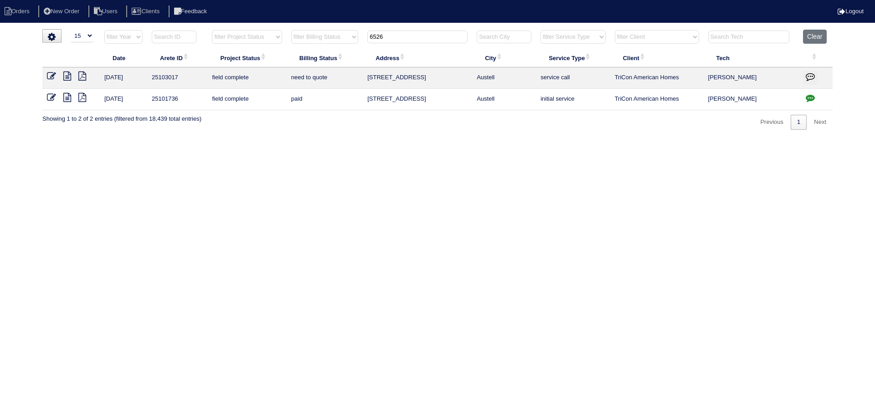
type input "6526"
click at [54, 76] on icon at bounding box center [51, 76] width 9 height 9
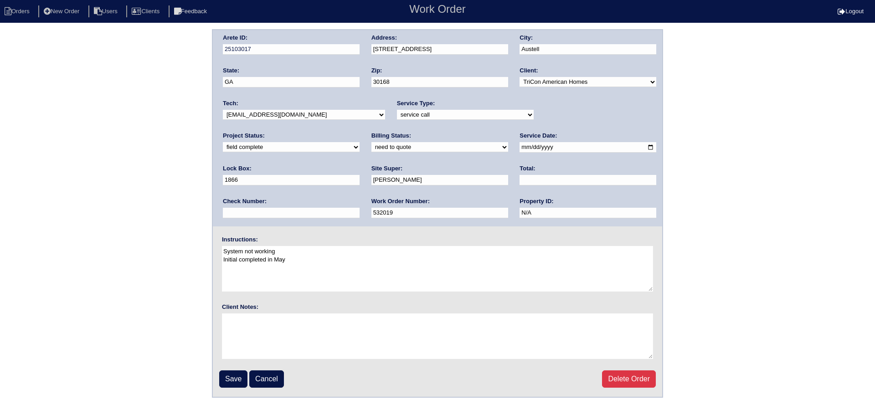
click at [333, 108] on div "Tech: -select- [EMAIL_ADDRESS][DOMAIN_NAME] [EMAIL_ADDRESS][DOMAIN_NAME] [EMAIL…" at bounding box center [304, 111] width 162 height 25
click at [325, 115] on select "-select- [EMAIL_ADDRESS][DOMAIN_NAME] [EMAIL_ADDRESS][DOMAIN_NAME] [EMAIL_ADDRE…" at bounding box center [304, 115] width 162 height 10
select select "27"
click at [223, 110] on select "-select- aretesmg+backup-tech@gmail.com benjohnholt88@gmail.com callisonhvac@ya…" at bounding box center [304, 115] width 162 height 10
click at [360, 142] on select "new order assigned in progress field complete need to schedule admin review arc…" at bounding box center [291, 147] width 137 height 10
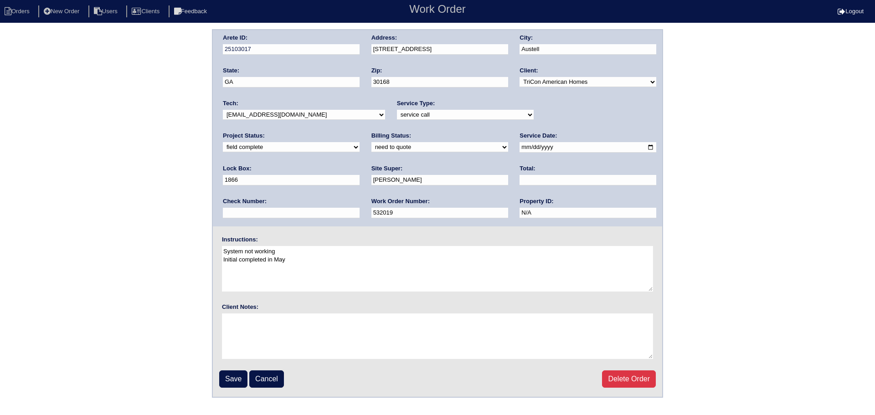
select select "assigned"
click at [360, 142] on select "new order assigned in progress field complete need to schedule admin review arc…" at bounding box center [291, 147] width 137 height 10
click at [520, 151] on input "2025-08-14" at bounding box center [588, 147] width 137 height 10
type input "2025-08-15"
click at [223, 378] on input "Save" at bounding box center [233, 379] width 28 height 17
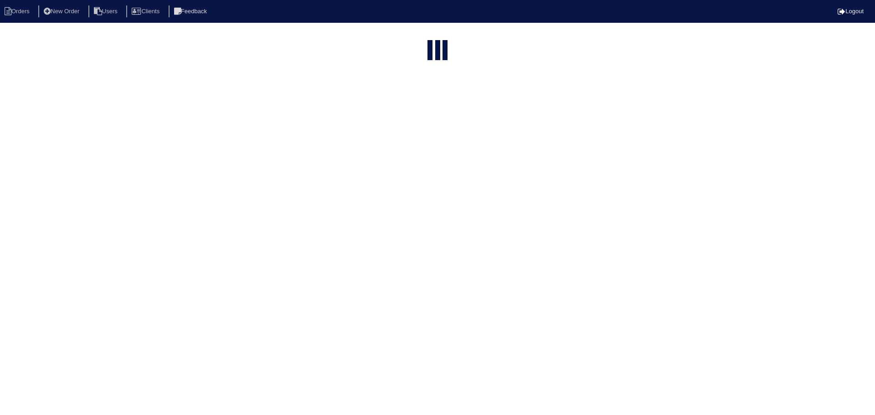
select select "15"
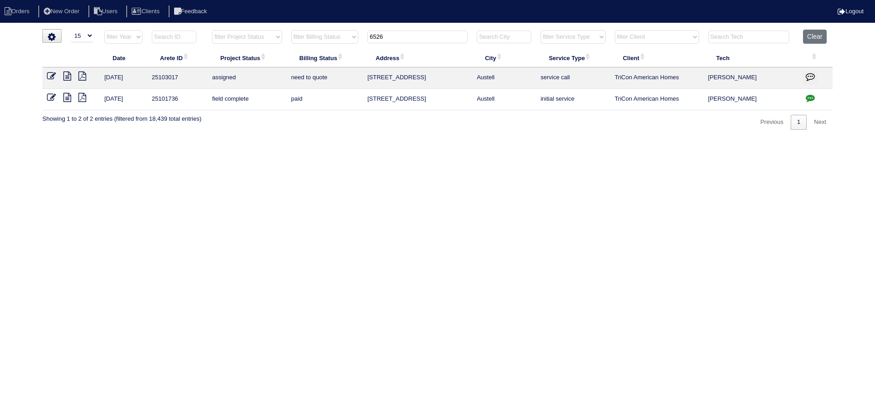
drag, startPoint x: 418, startPoint y: 38, endPoint x: 353, endPoint y: 48, distance: 65.9
click at [347, 44] on tr "filter Year -- Any Year -- 2025 2024 2023 2022 2021 2020 2019 filter Project St…" at bounding box center [437, 39] width 790 height 19
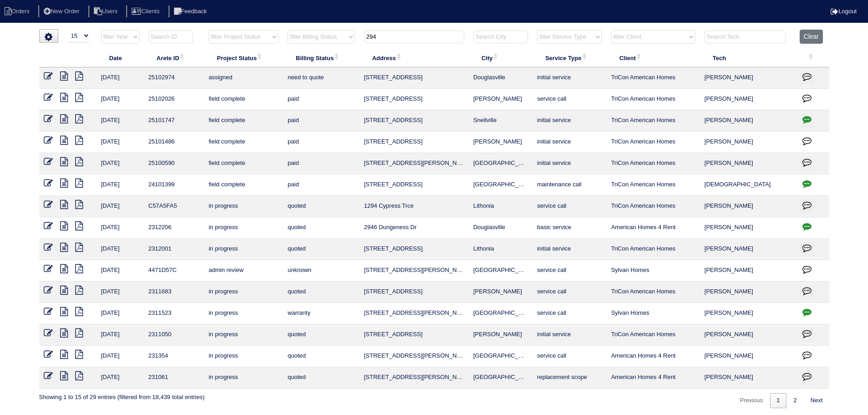
type input "294"
click at [46, 77] on icon at bounding box center [48, 76] width 9 height 9
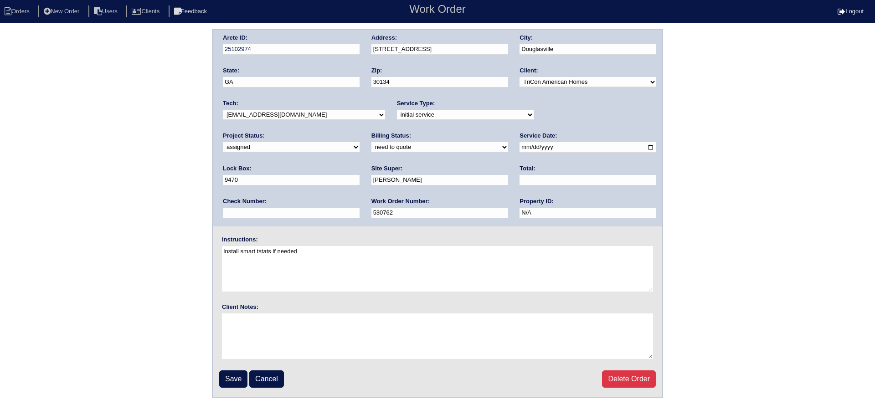
click at [520, 149] on input "[DATE]" at bounding box center [588, 147] width 137 height 10
type input "[DATE]"
click at [288, 112] on select "-select- aretesmg+backup-tech@gmail.com benjohnholt88@gmail.com callisonhvac@ya…" at bounding box center [304, 115] width 162 height 10
select select "27"
click at [223, 110] on select "-select- aretesmg+backup-tech@gmail.com benjohnholt88@gmail.com callisonhvac@ya…" at bounding box center [304, 115] width 162 height 10
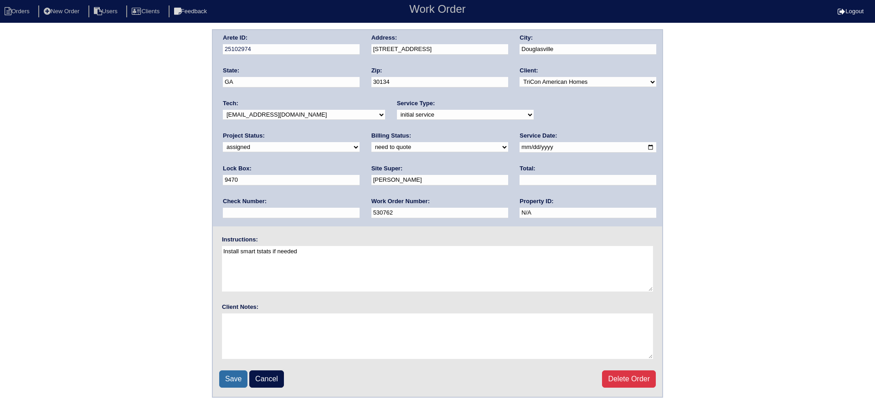
click at [241, 377] on input "Save" at bounding box center [233, 379] width 28 height 17
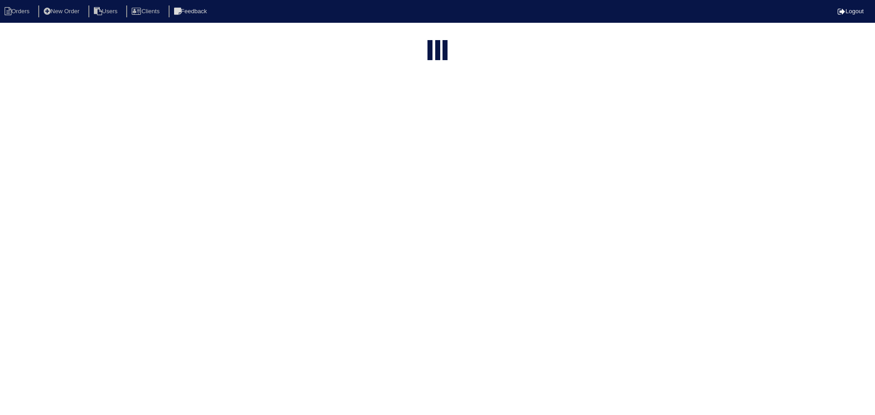
select select "15"
click at [427, 35] on input "294" at bounding box center [414, 37] width 100 height 13
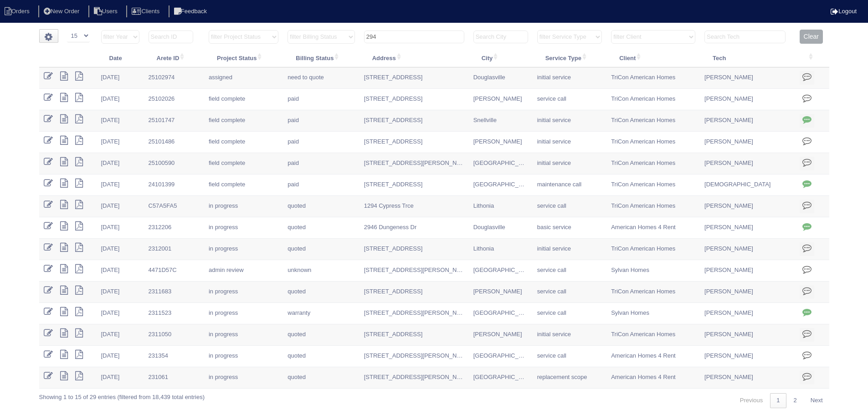
click at [427, 35] on input "294" at bounding box center [414, 37] width 100 height 13
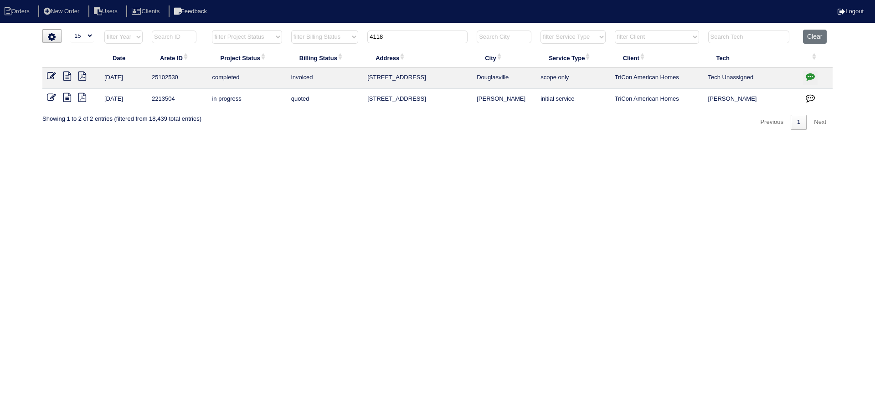
drag, startPoint x: 401, startPoint y: 39, endPoint x: 356, endPoint y: 38, distance: 45.1
click at [356, 38] on tr "filter Year -- Any Year -- 2025 2024 2023 2022 2021 2020 2019 filter Project St…" at bounding box center [437, 39] width 790 height 19
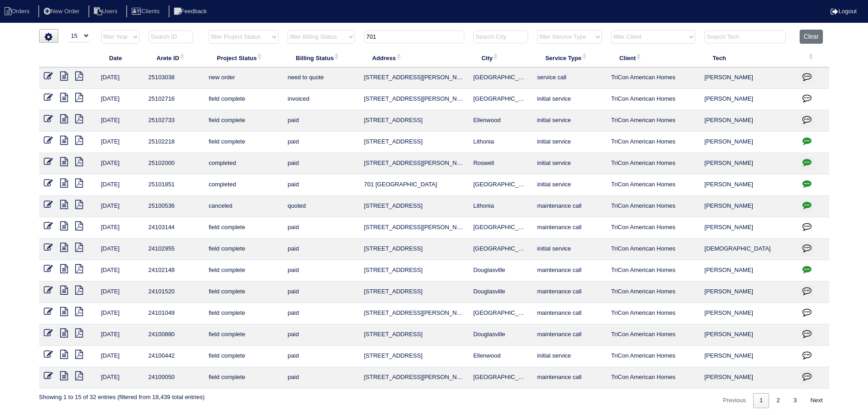
type input "701"
click at [48, 72] on icon at bounding box center [48, 76] width 9 height 9
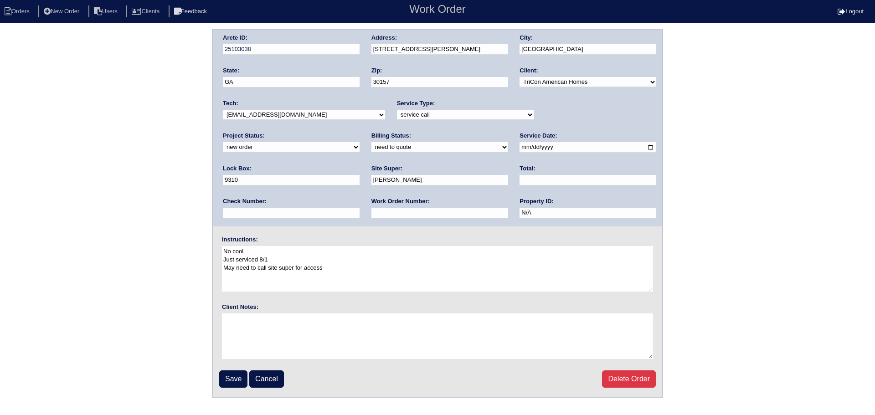
click at [290, 110] on select "-select- [EMAIL_ADDRESS][DOMAIN_NAME] [EMAIL_ADDRESS][DOMAIN_NAME] [EMAIL_ADDRE…" at bounding box center [304, 115] width 162 height 10
select select "27"
click at [223, 110] on select "-select- aretesmg+backup-tech@gmail.com benjohnholt88@gmail.com callisonhvac@ya…" at bounding box center [304, 115] width 162 height 10
drag, startPoint x: 560, startPoint y: 109, endPoint x: 551, endPoint y: 128, distance: 20.2
click at [360, 132] on div "Project Status: new order assigned in progress field complete need to schedule …" at bounding box center [291, 144] width 137 height 25
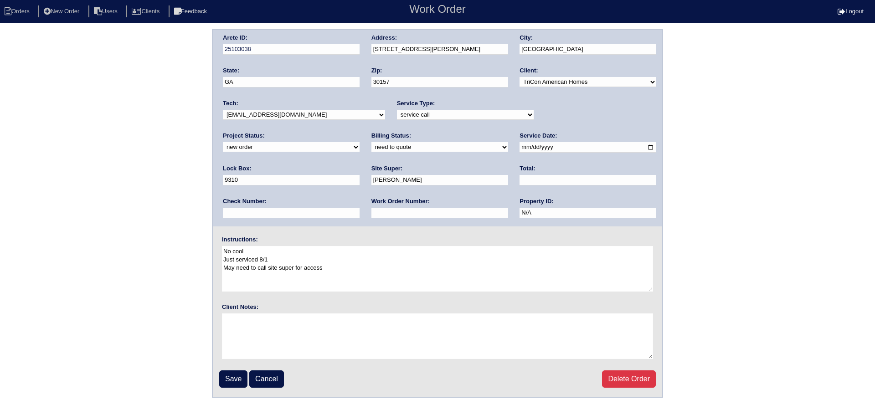
drag, startPoint x: 561, startPoint y: 115, endPoint x: 559, endPoint y: 120, distance: 5.3
click at [360, 142] on select "new order assigned in progress field complete need to schedule admin review arc…" at bounding box center [291, 147] width 137 height 10
select select "assigned"
click at [360, 142] on select "new order assigned in progress field complete need to schedule admin review arc…" at bounding box center [291, 147] width 137 height 10
click at [520, 147] on input "2025-08-14" at bounding box center [588, 147] width 137 height 10
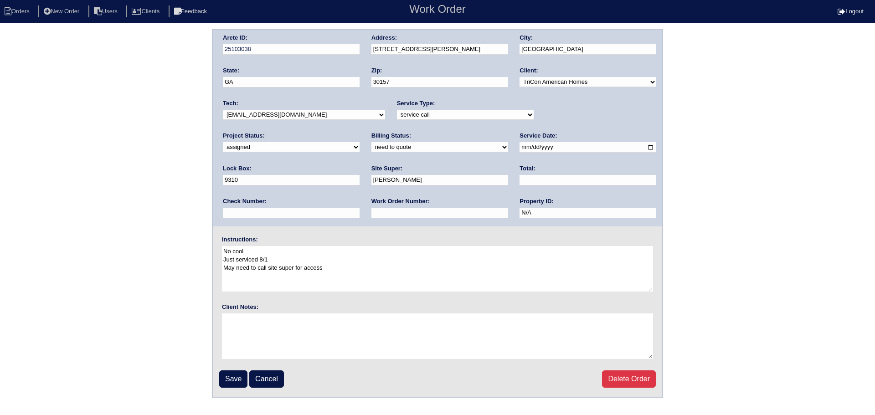
type input "2025-08-15"
click at [230, 395] on fieldset "Arete ID: 25103038 Address: 701 St Charles Ave City: Dallas State: GA Zip: 3015…" at bounding box center [437, 213] width 449 height 367
click at [230, 389] on fieldset "Arete ID: 25103038 Address: 701 St Charles Ave City: Dallas State: GA Zip: 3015…" at bounding box center [437, 213] width 449 height 367
click at [230, 386] on input "Save" at bounding box center [233, 379] width 28 height 17
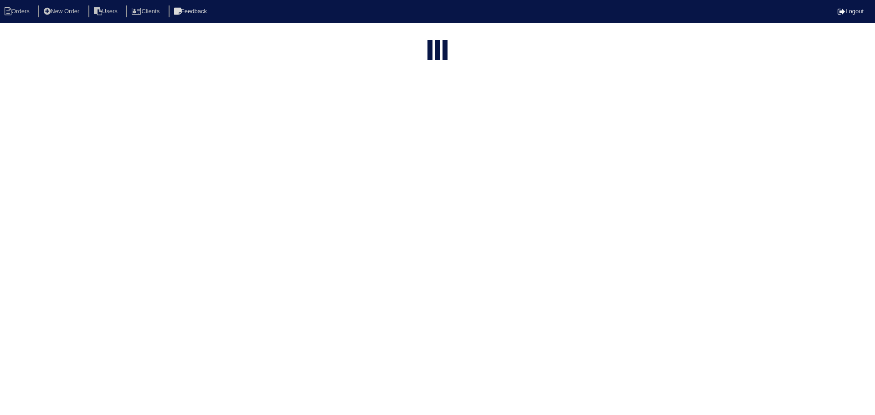
select select "15"
type input "701"
